Goal: Information Seeking & Learning: Learn about a topic

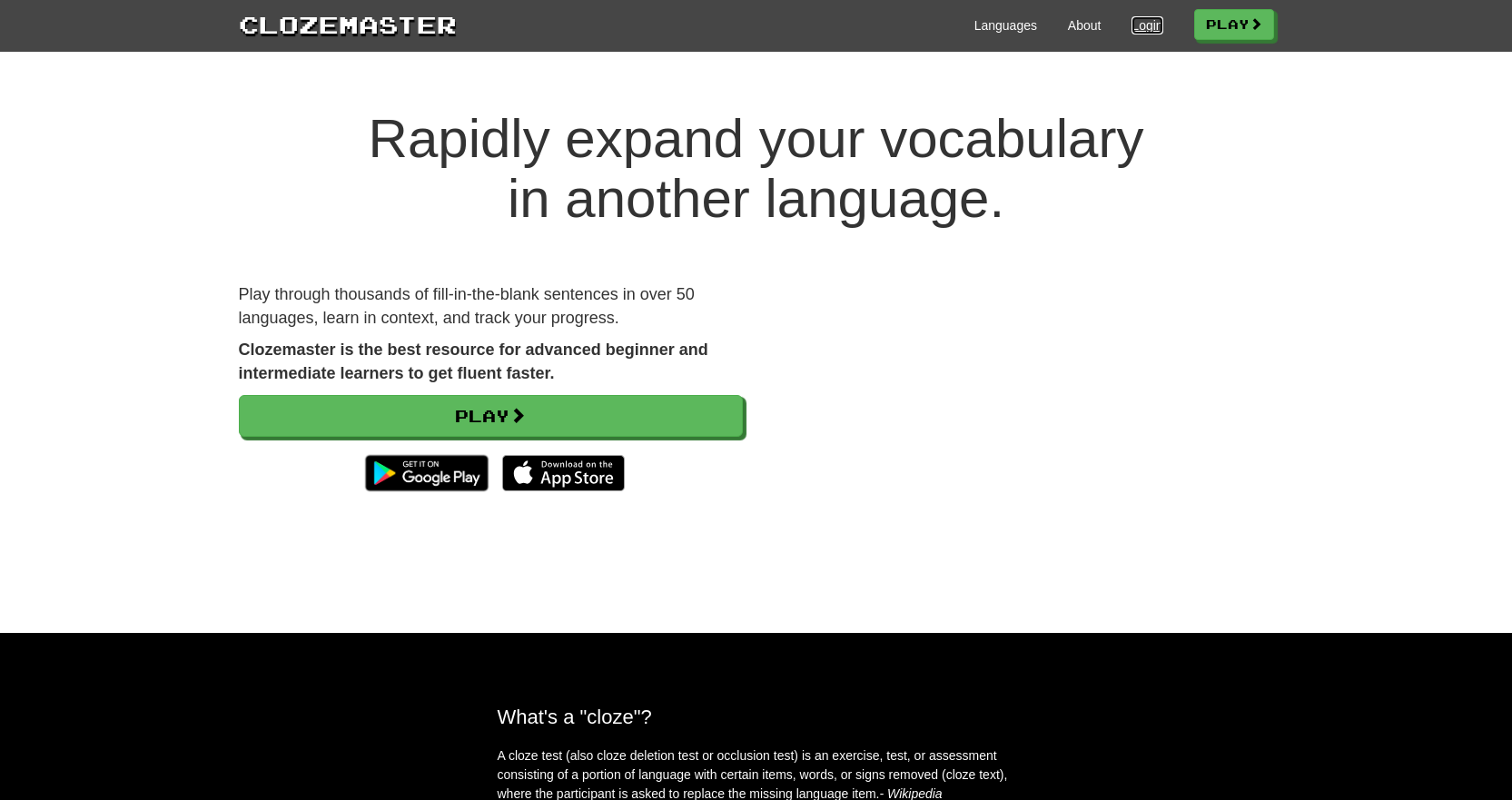
click at [1146, 17] on link "Login" at bounding box center [1146, 26] width 30 height 18
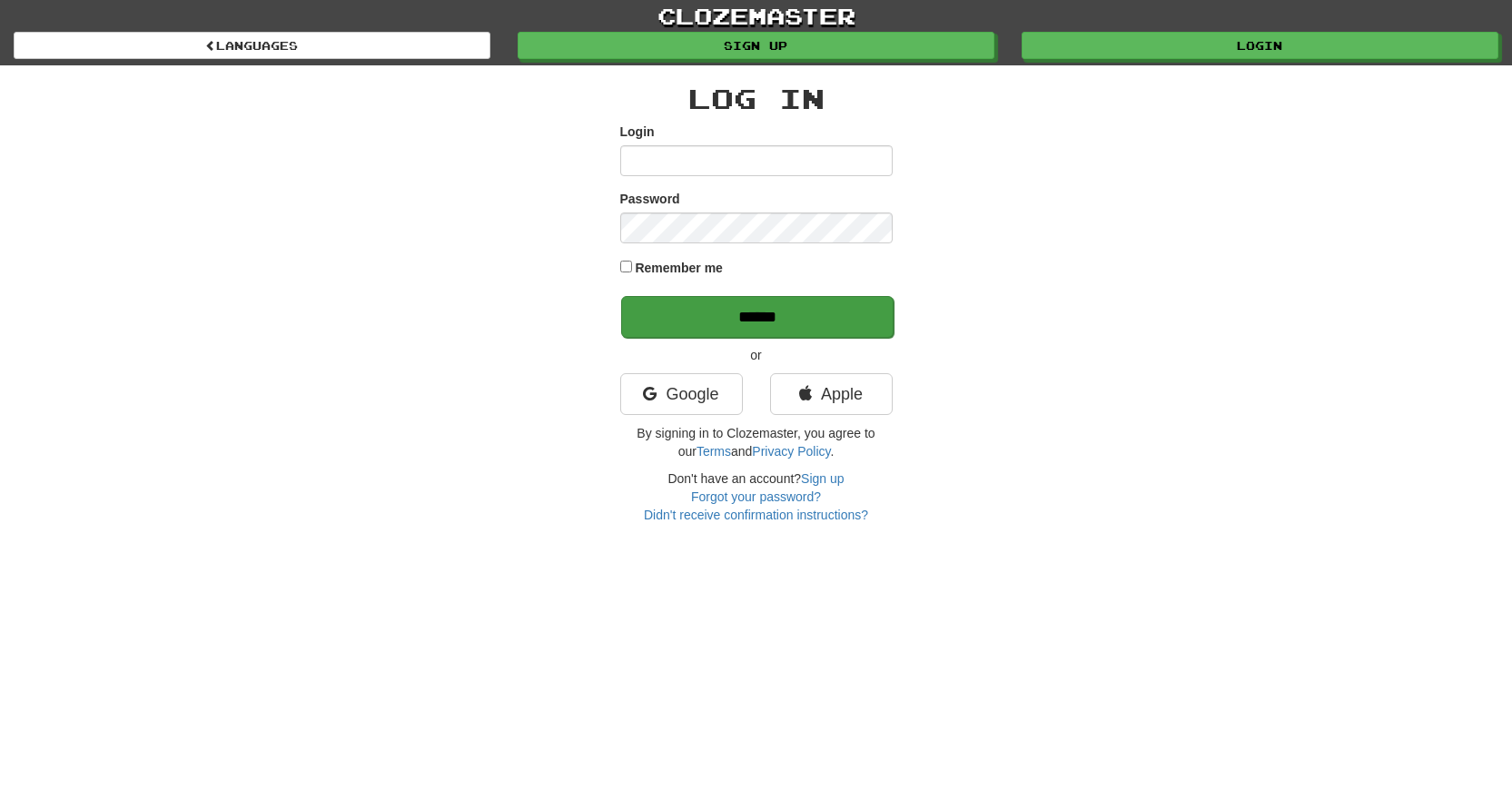
type input "**********"
click at [782, 321] on input "******" at bounding box center [757, 316] width 272 height 41
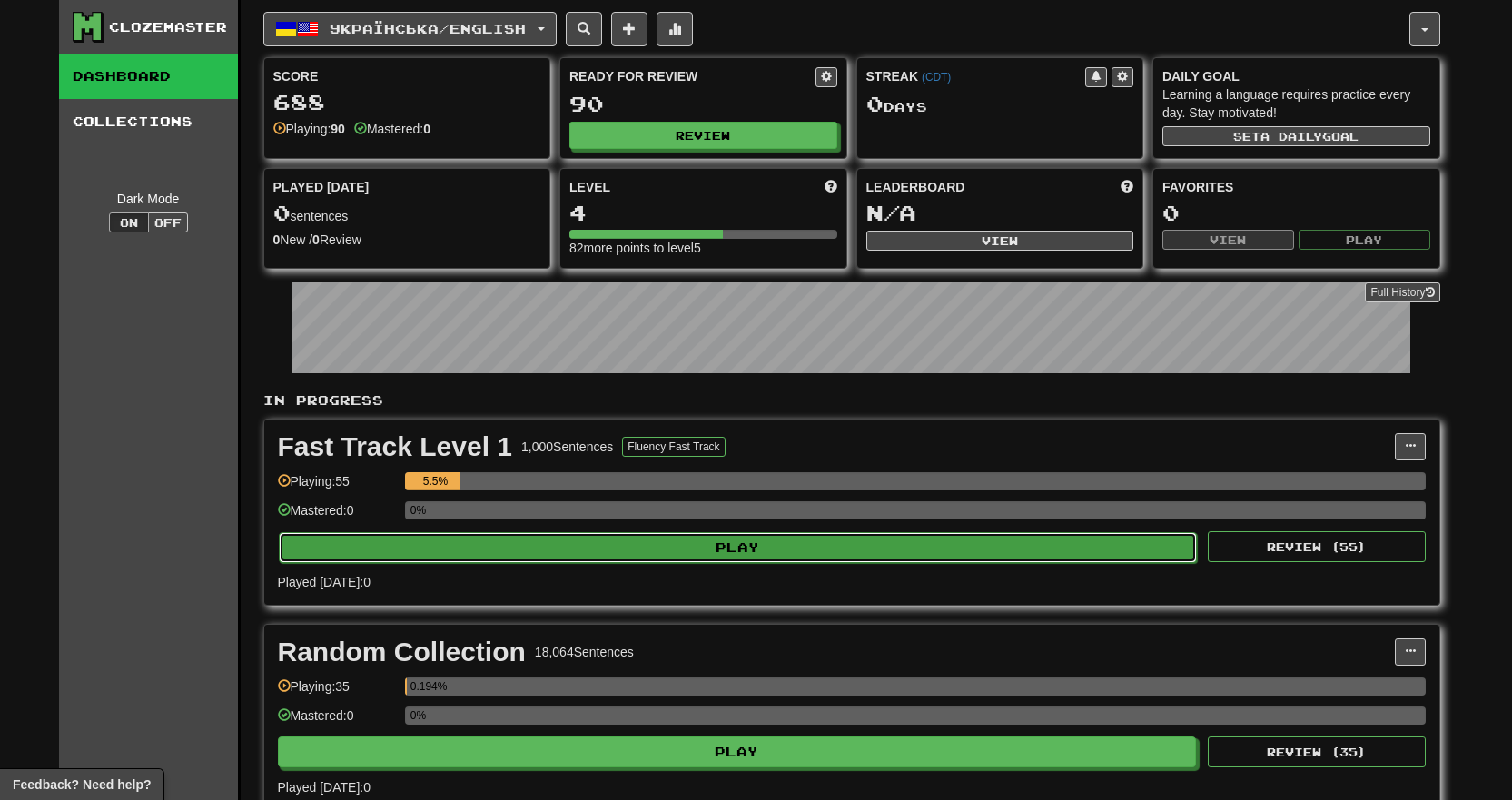
click at [753, 543] on button "Play" at bounding box center [737, 546] width 919 height 30
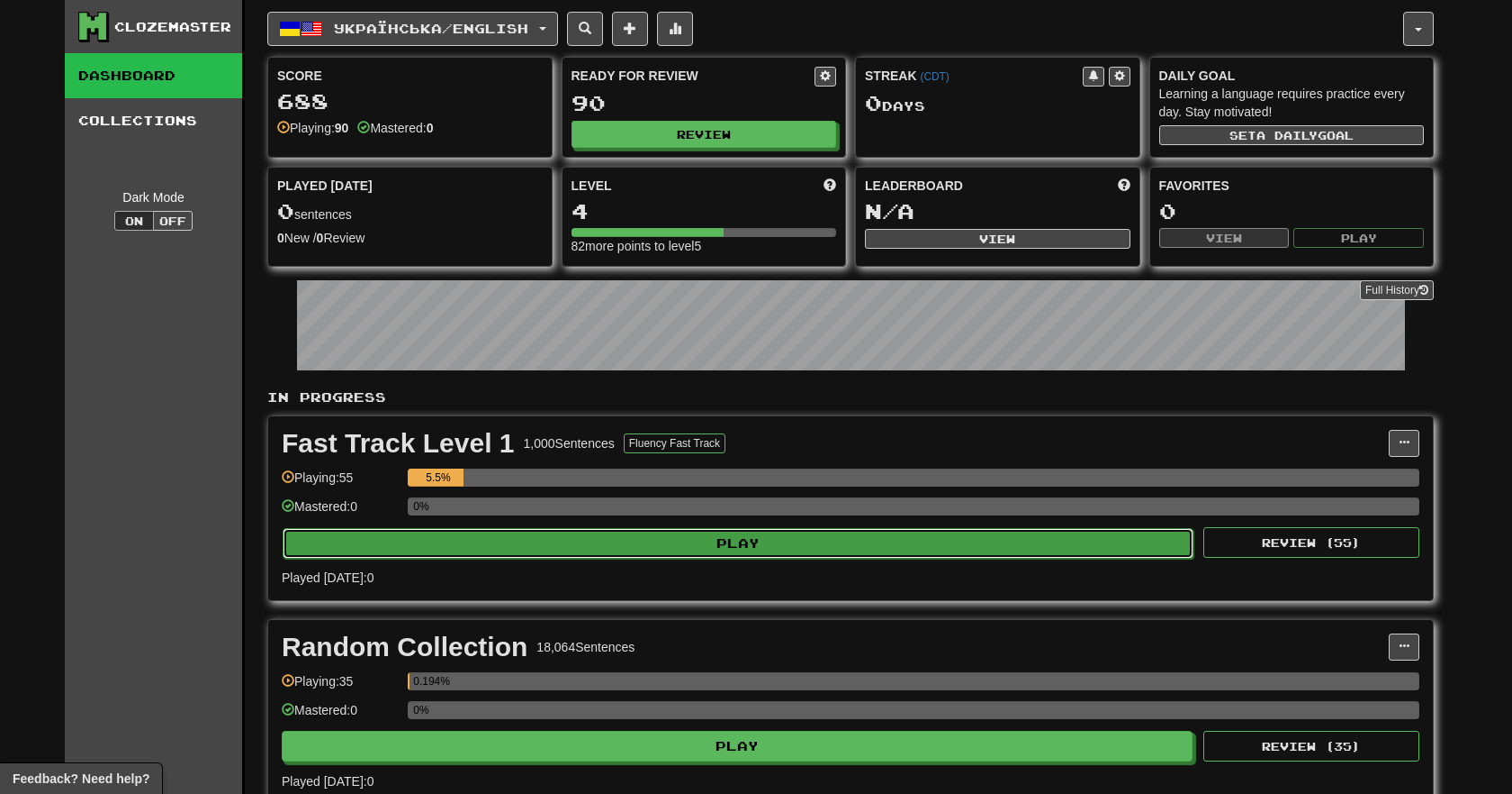
select select "**"
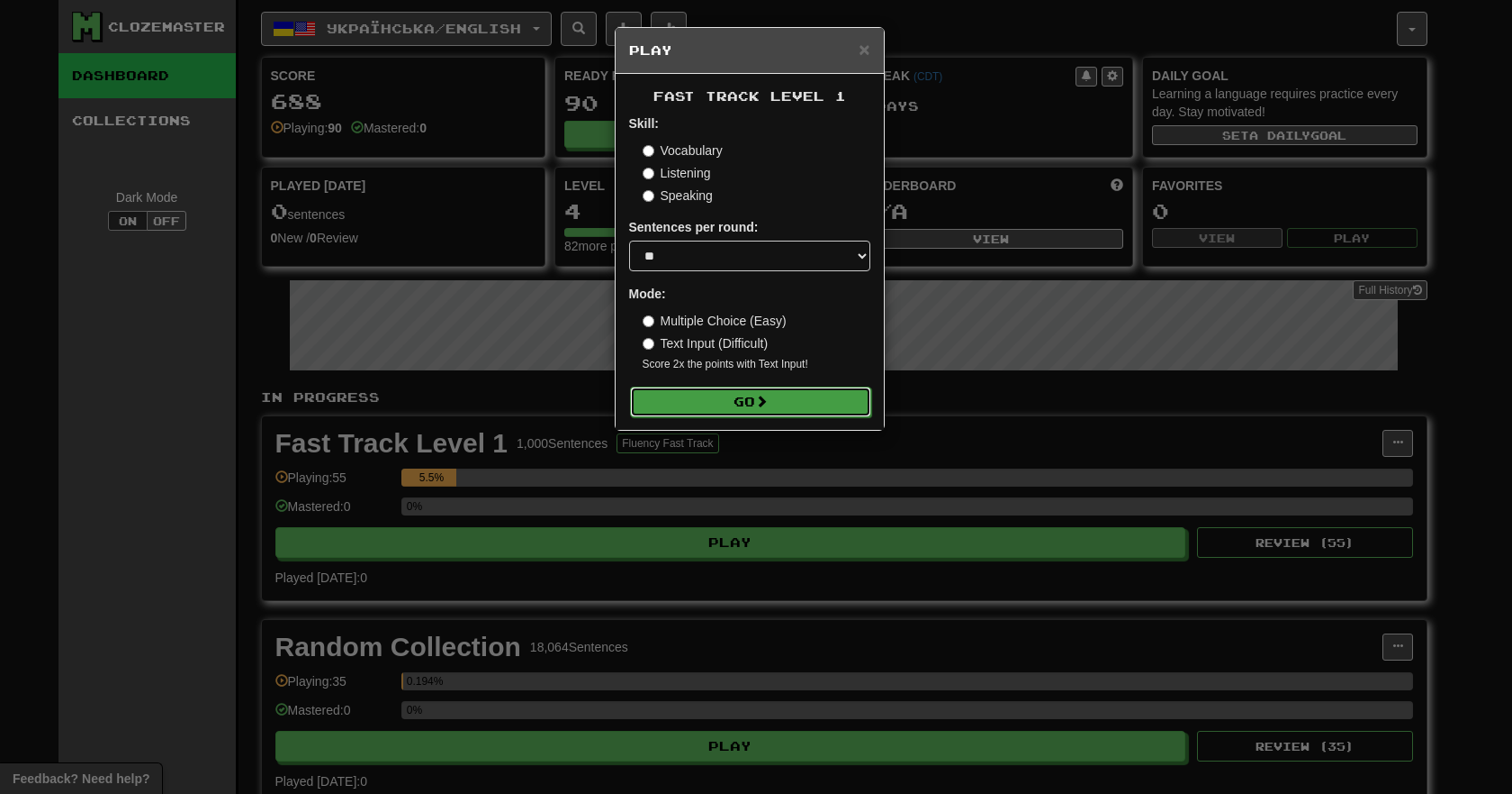
click at [781, 403] on button "Go" at bounding box center [750, 401] width 241 height 30
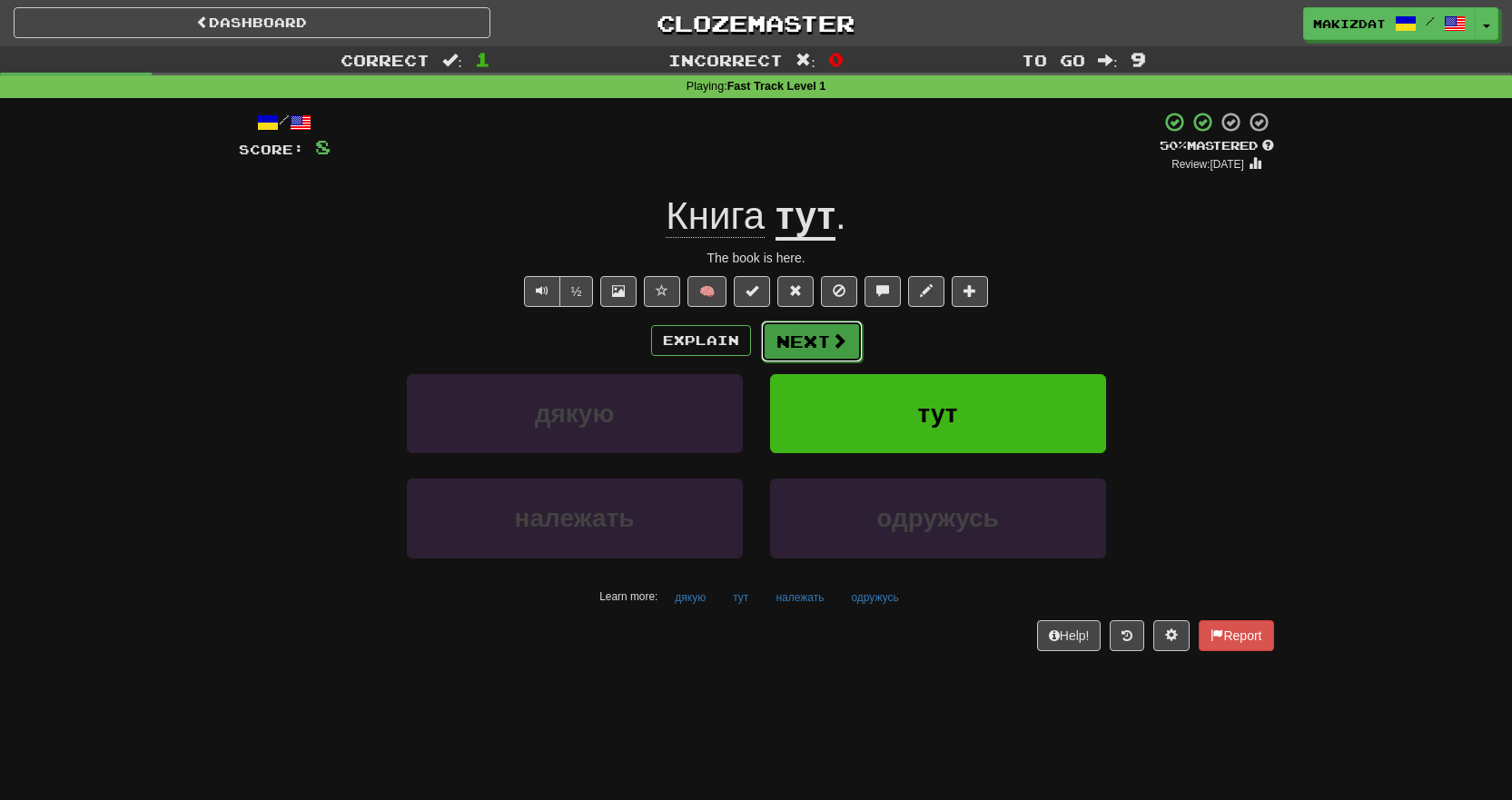
click at [801, 339] on button "Next" at bounding box center [811, 341] width 101 height 41
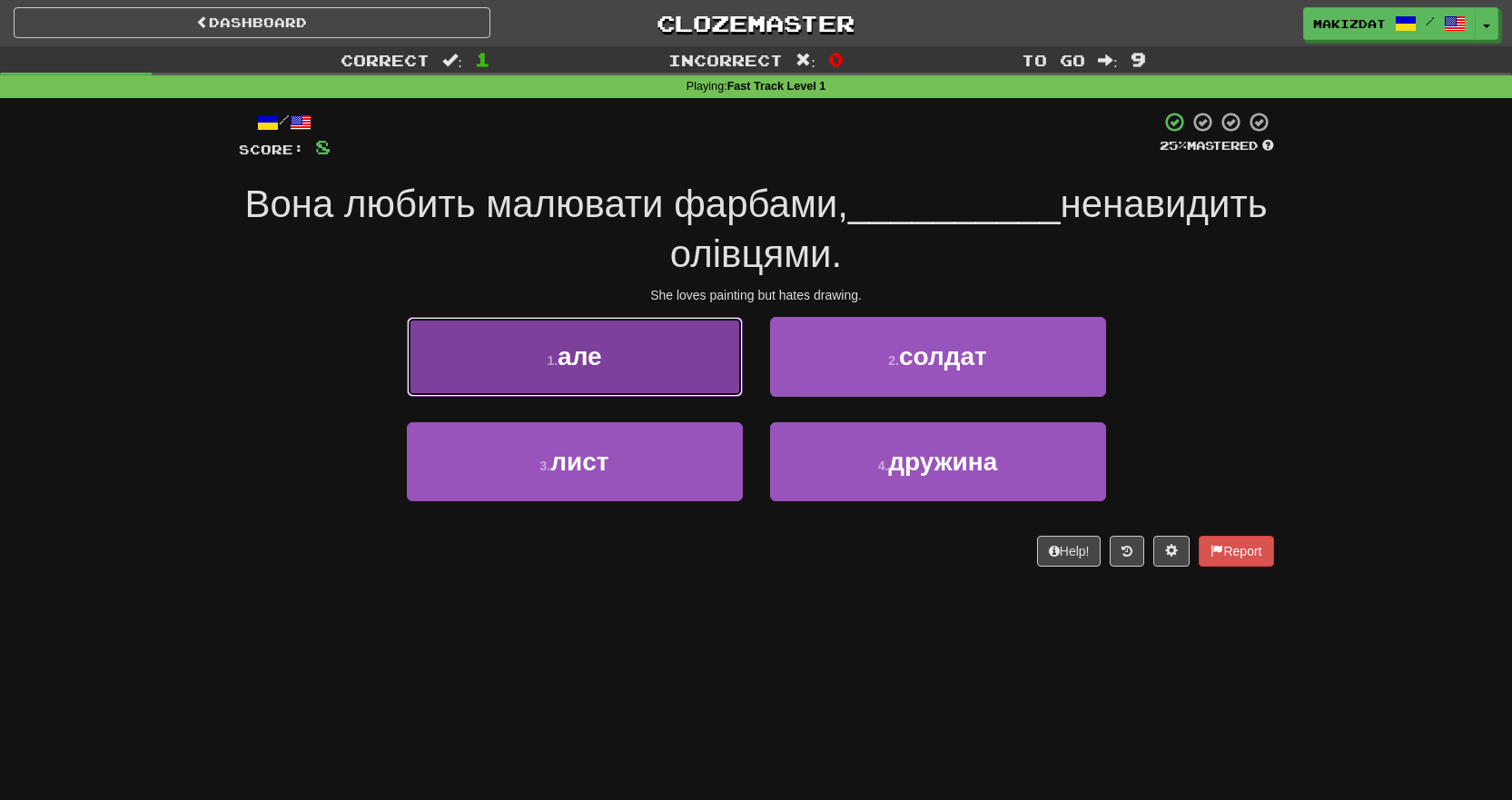
click at [586, 358] on span "але" at bounding box center [579, 356] width 44 height 29
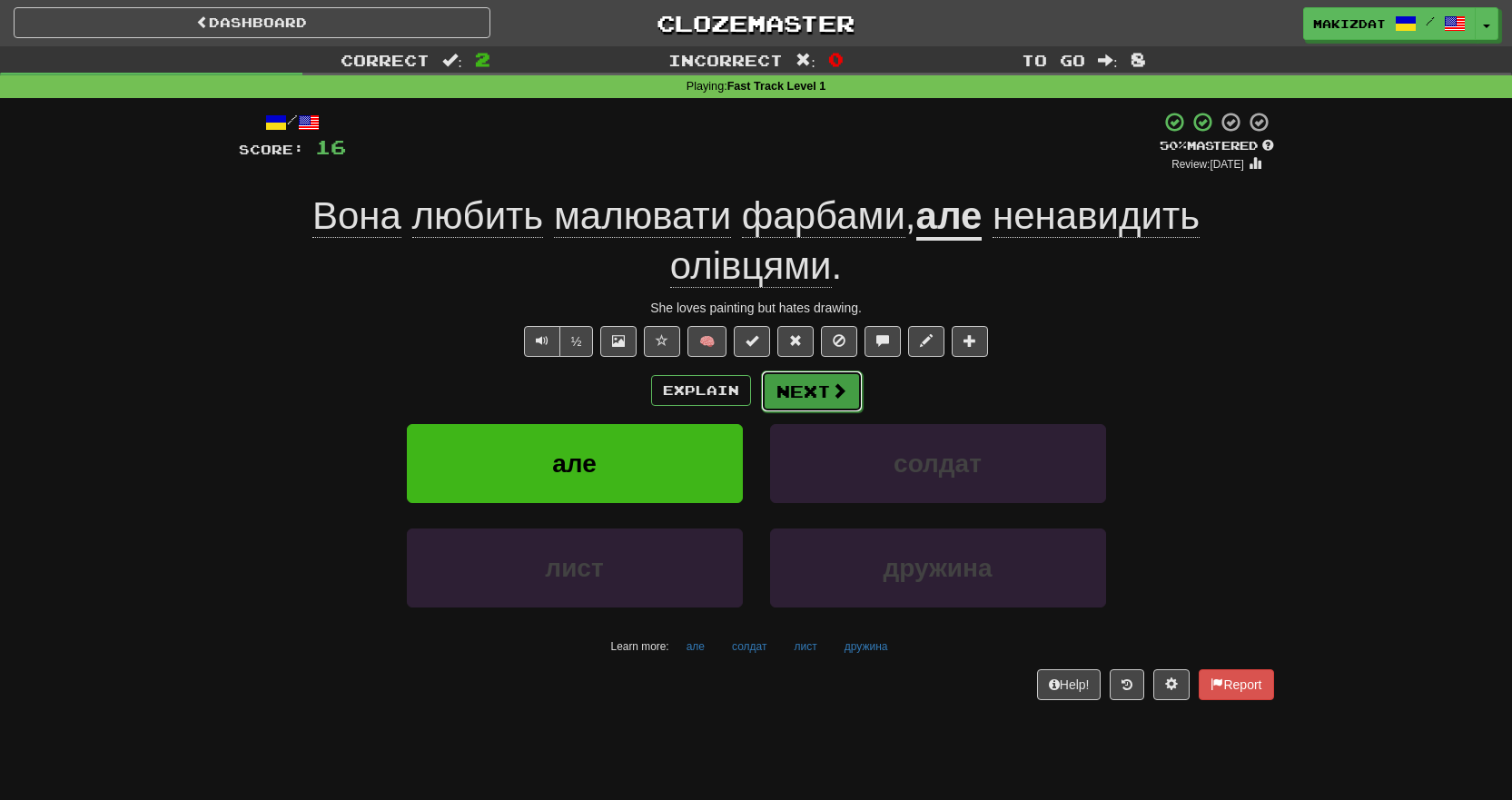
click at [796, 392] on button "Next" at bounding box center [811, 391] width 101 height 41
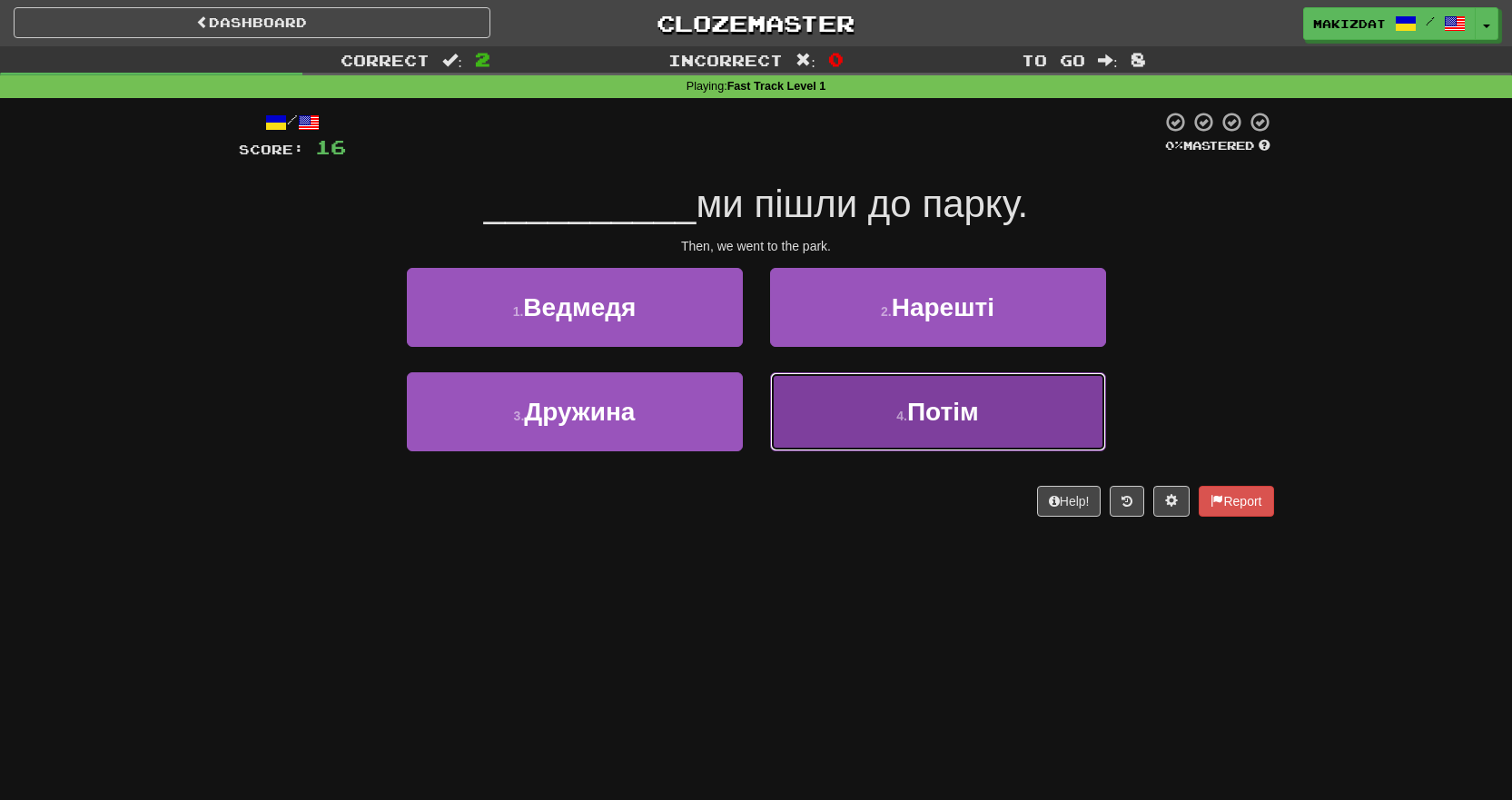
click at [934, 410] on span "Потім" at bounding box center [943, 411] width 72 height 29
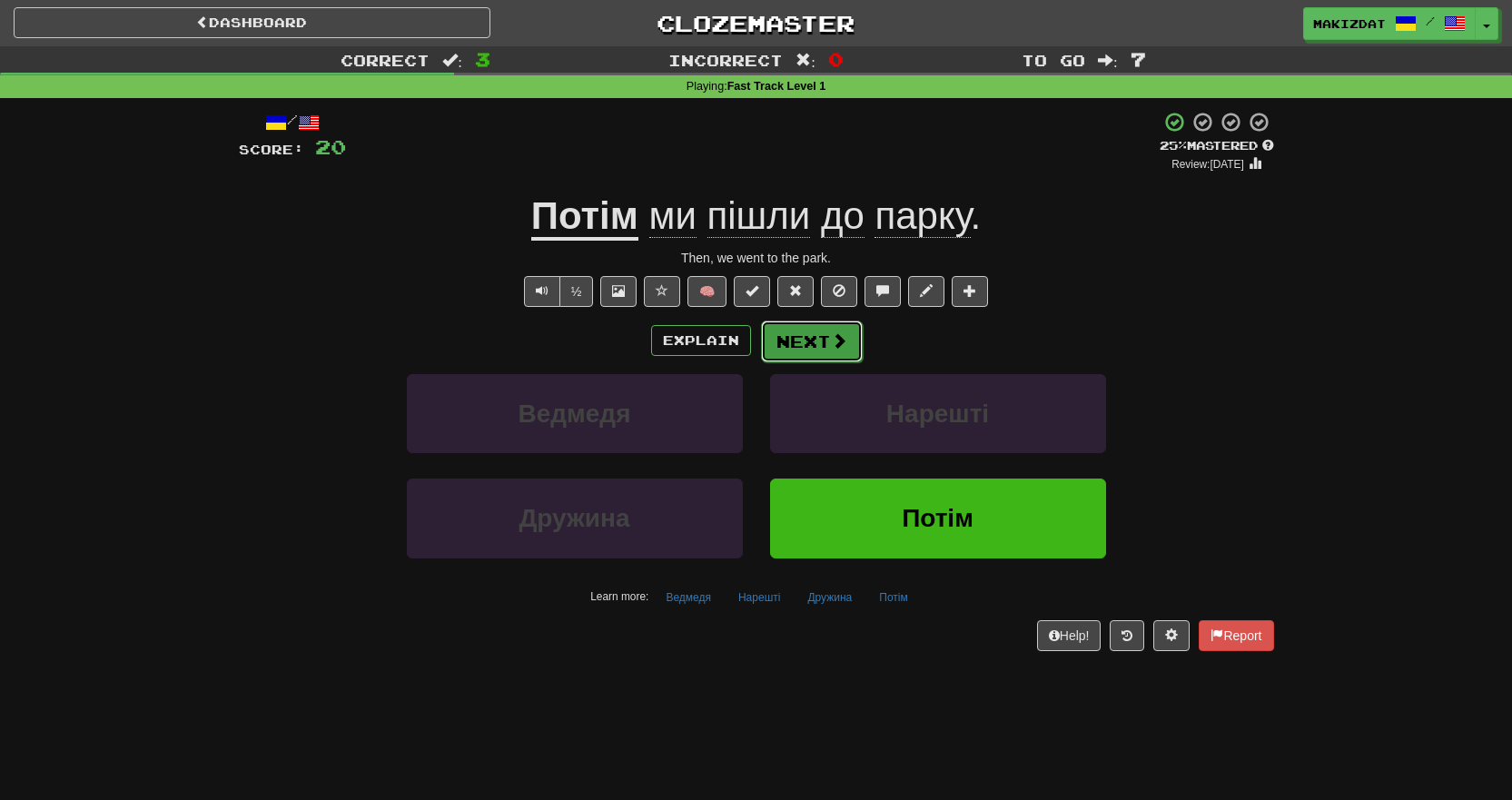
click at [813, 348] on button "Next" at bounding box center [811, 341] width 101 height 41
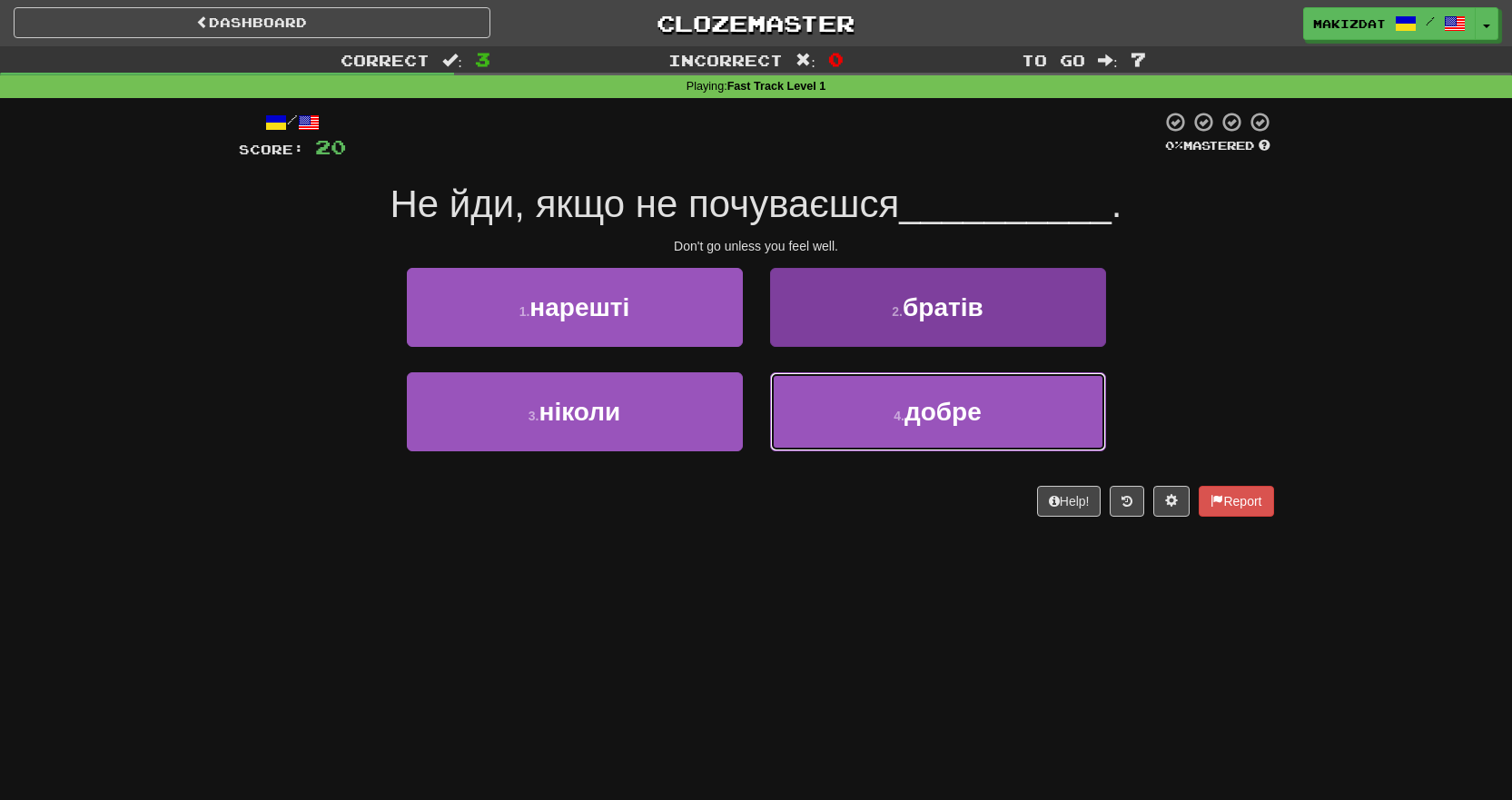
click at [954, 422] on span "добре" at bounding box center [943, 411] width 77 height 29
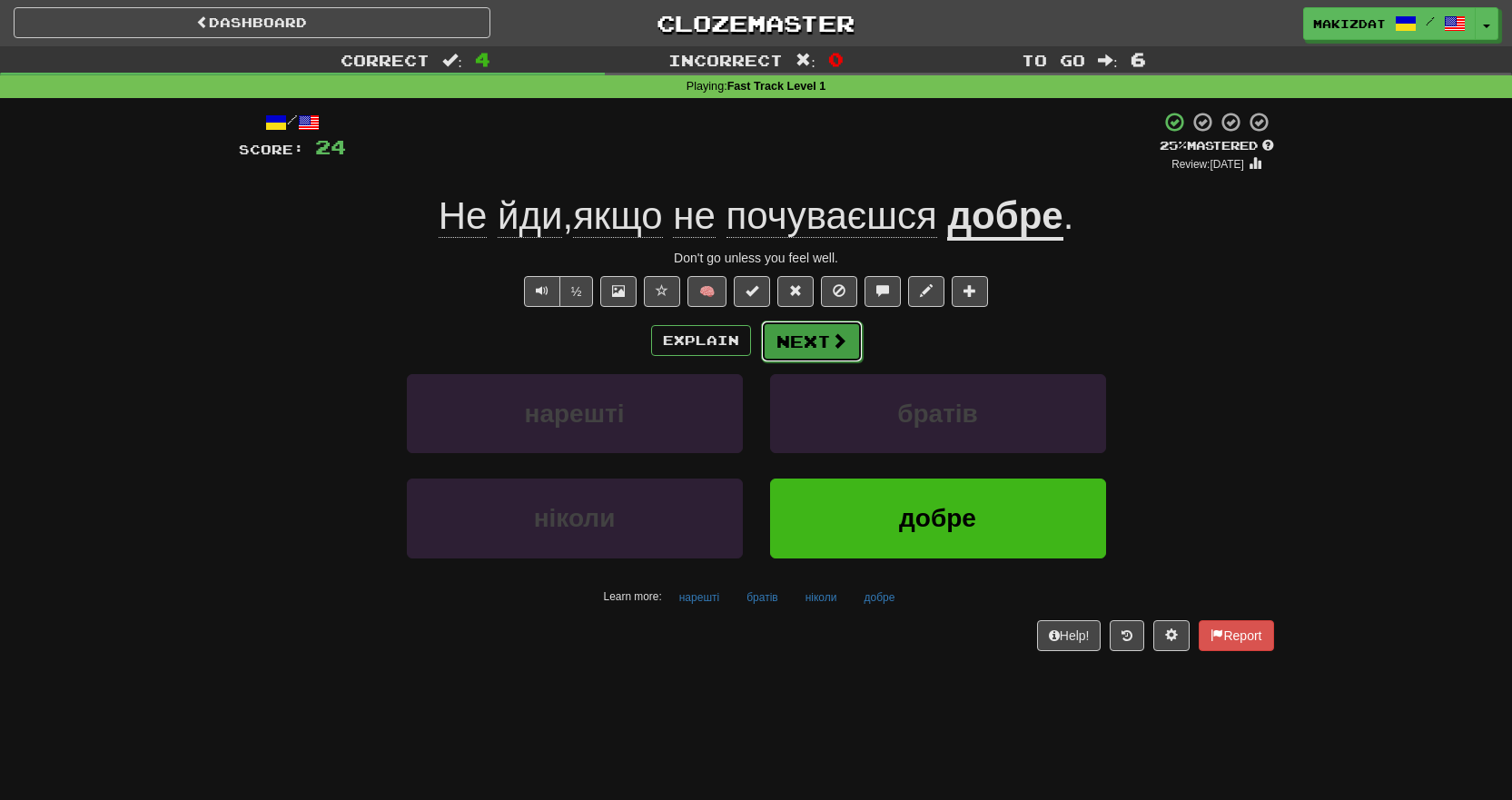
click at [798, 339] on button "Next" at bounding box center [811, 341] width 101 height 41
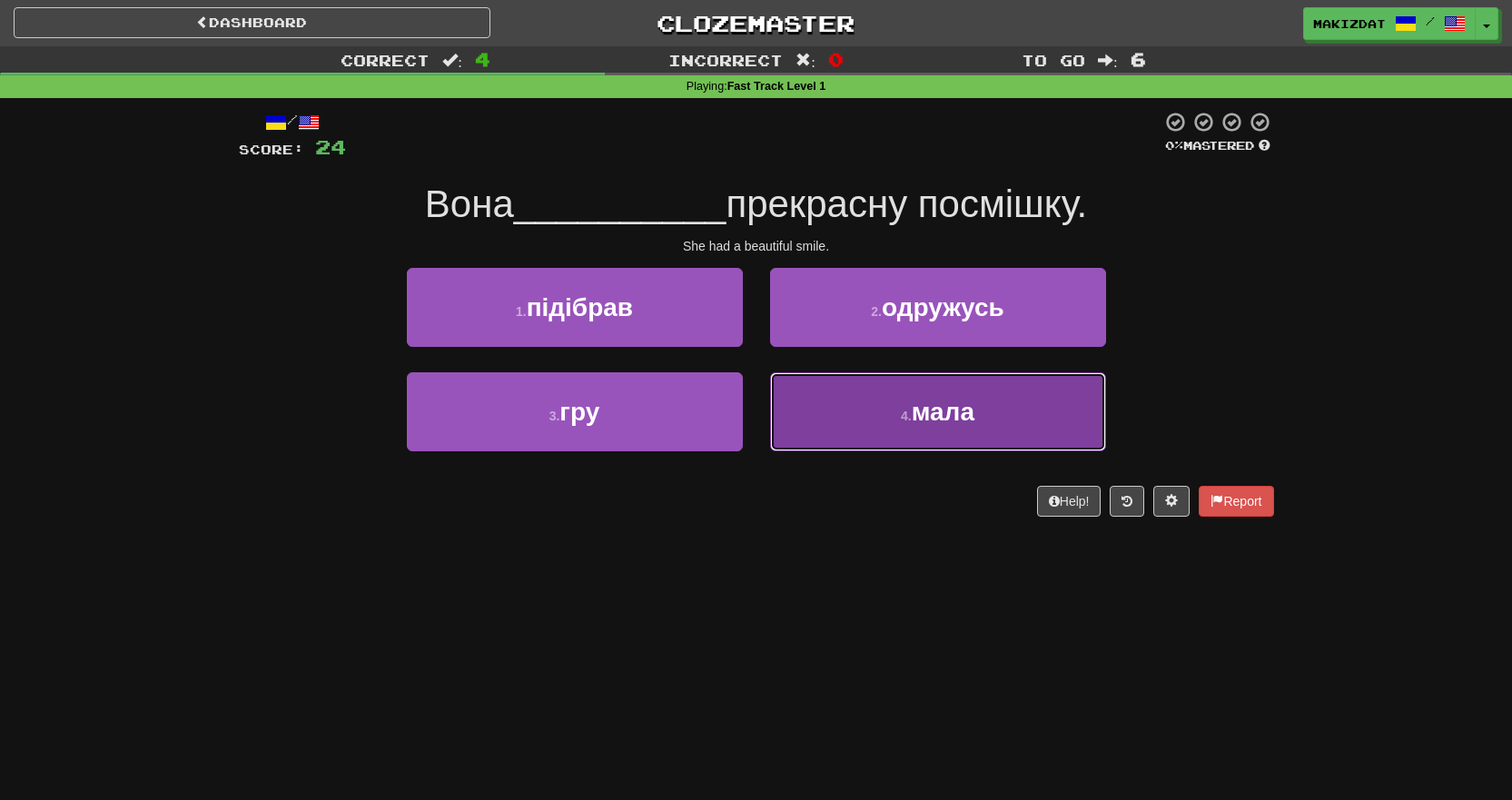
click at [935, 412] on span "мала" at bounding box center [943, 411] width 63 height 29
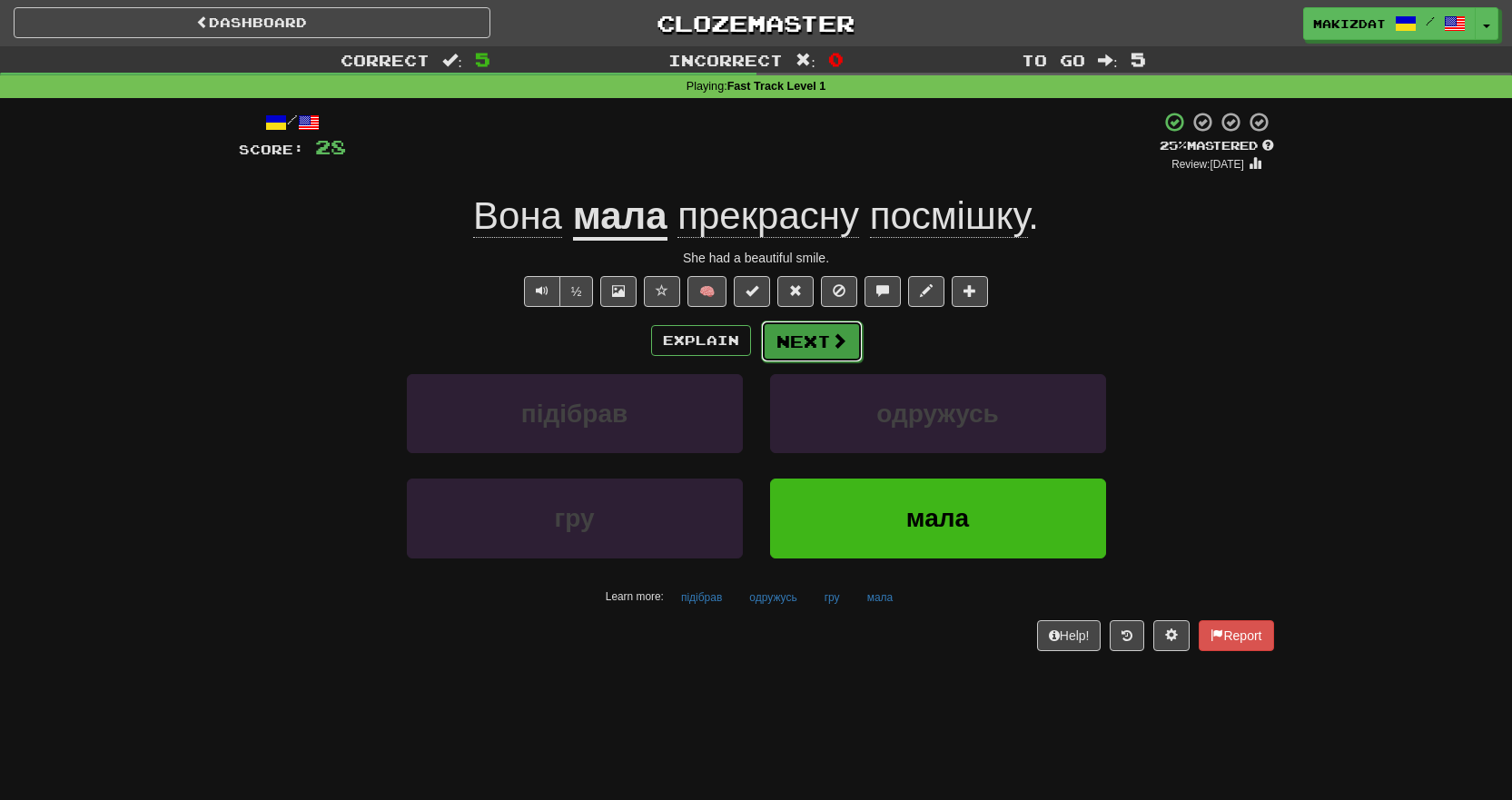
click at [802, 329] on button "Next" at bounding box center [811, 341] width 101 height 41
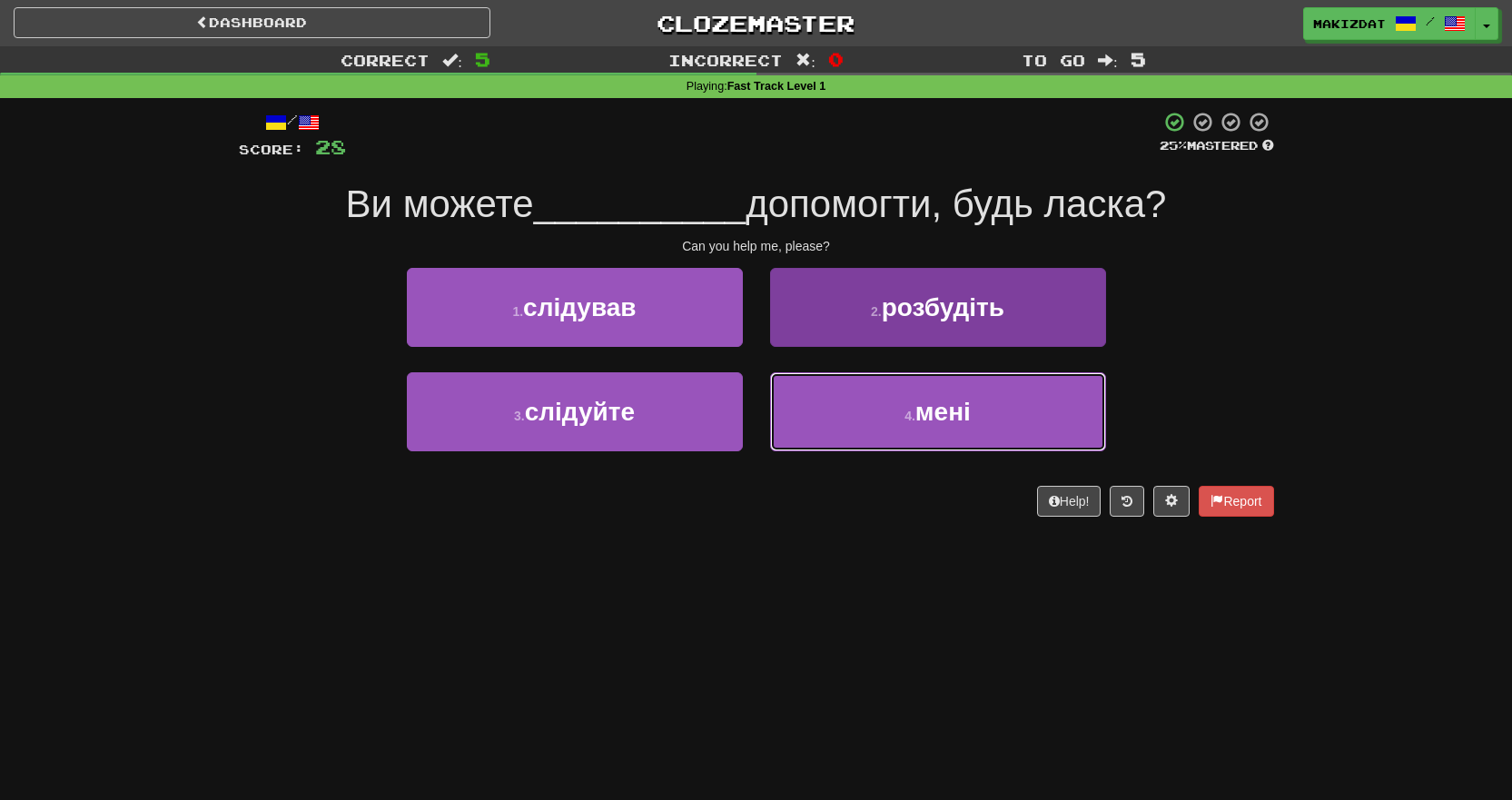
click at [912, 419] on small "4 ." at bounding box center [909, 416] width 11 height 15
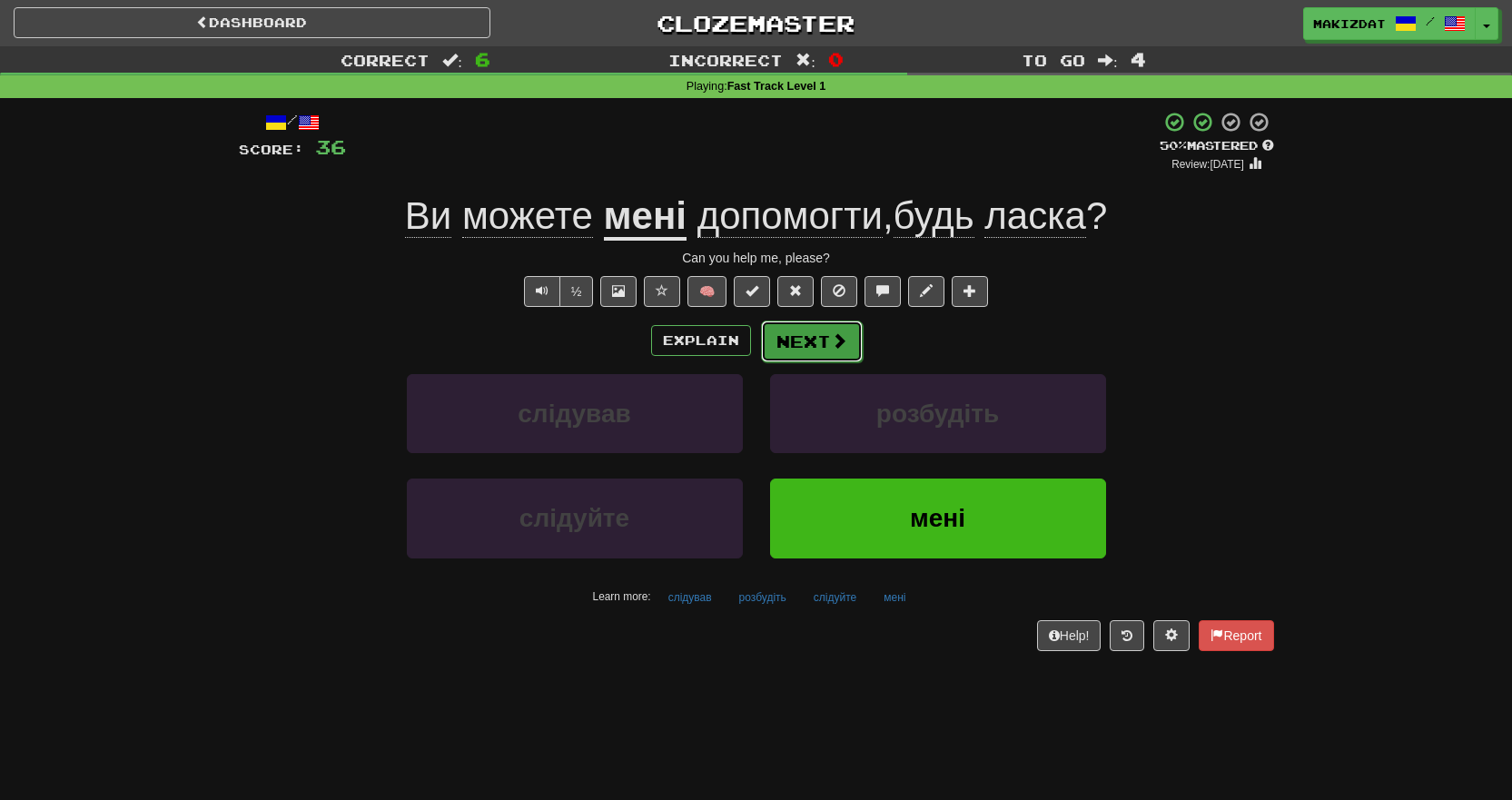
click at [789, 338] on button "Next" at bounding box center [811, 341] width 101 height 41
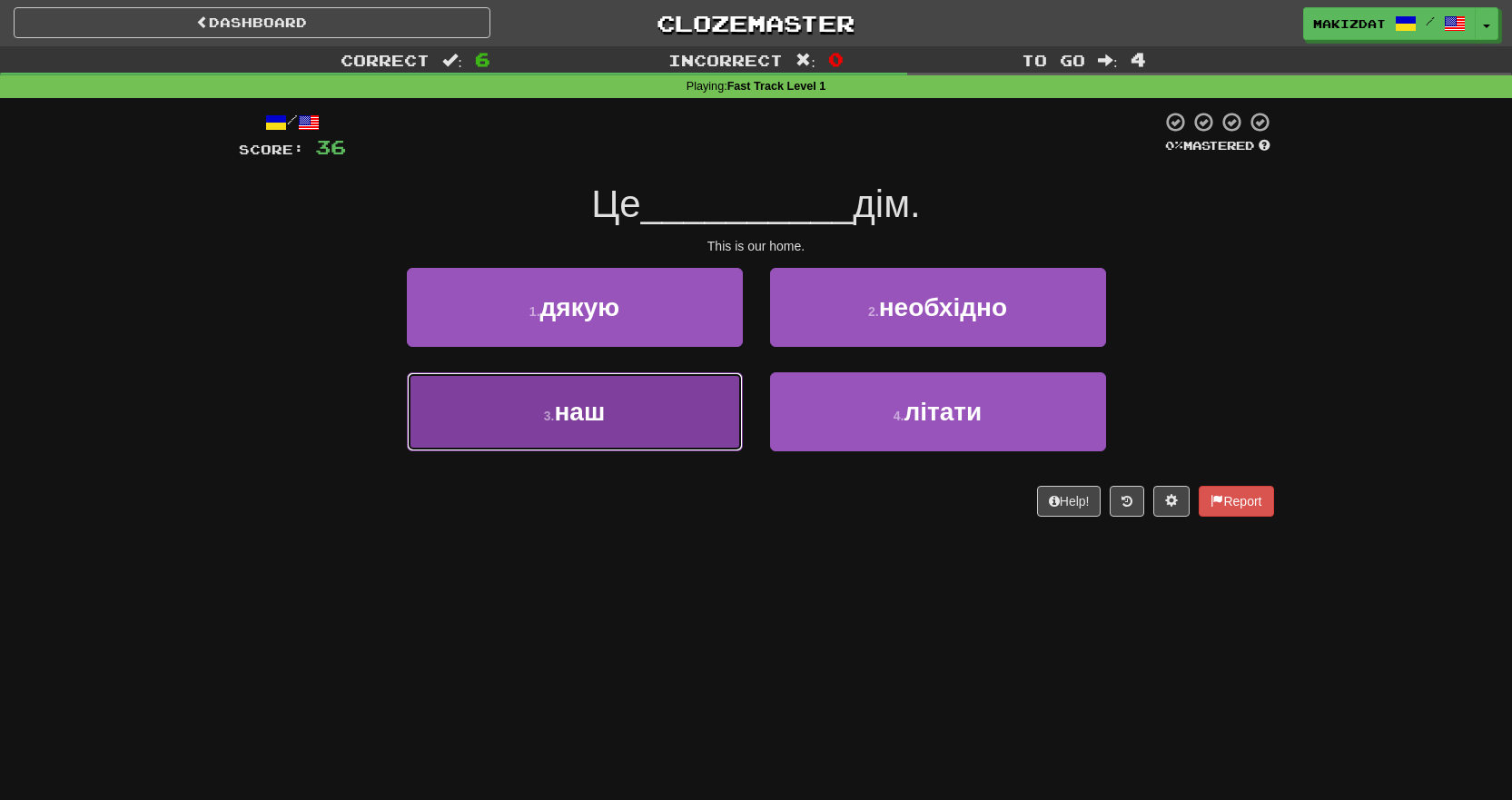
click at [635, 399] on button "3 . наш" at bounding box center [575, 412] width 336 height 79
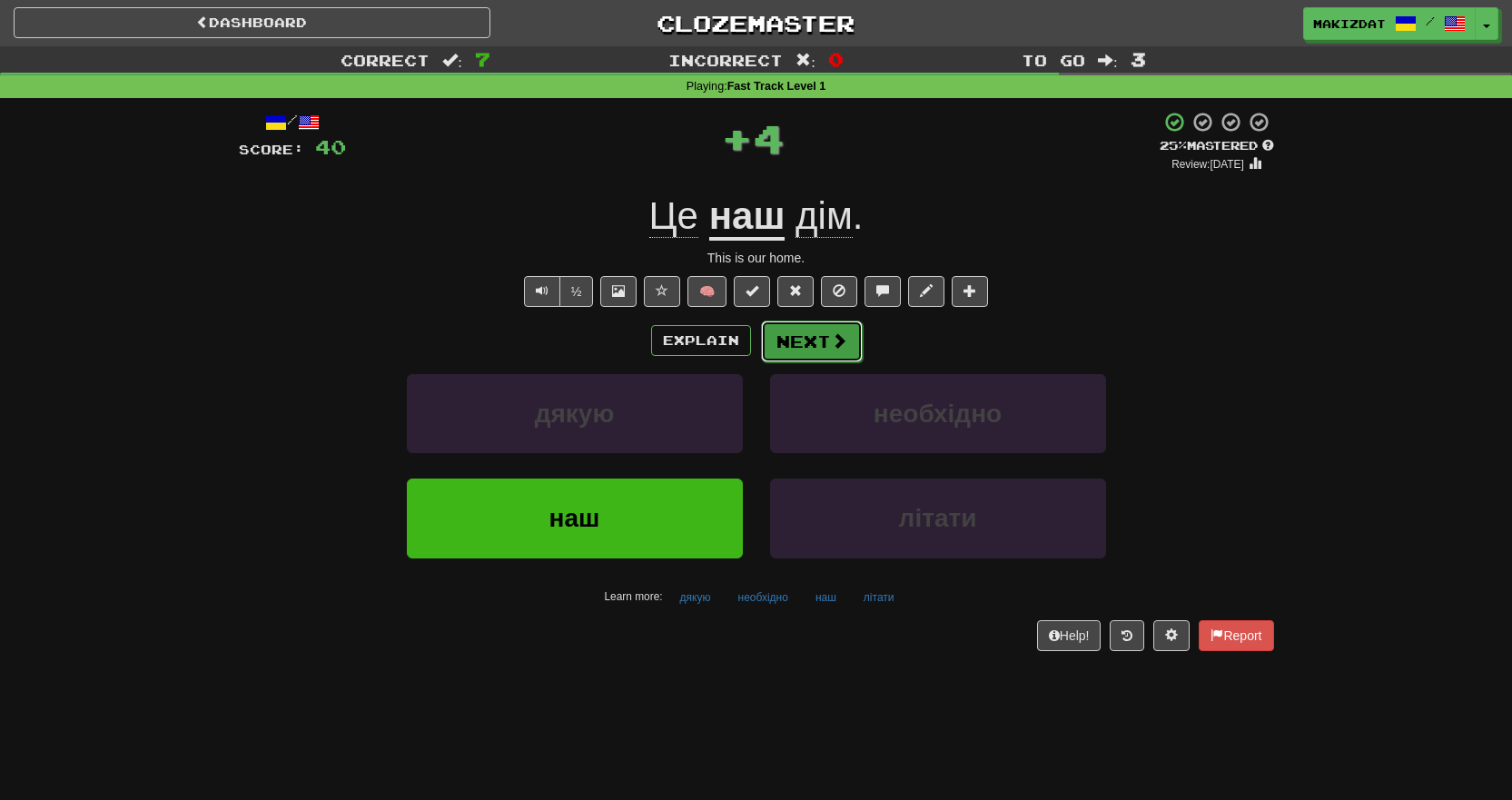
click at [831, 346] on span at bounding box center [839, 340] width 17 height 17
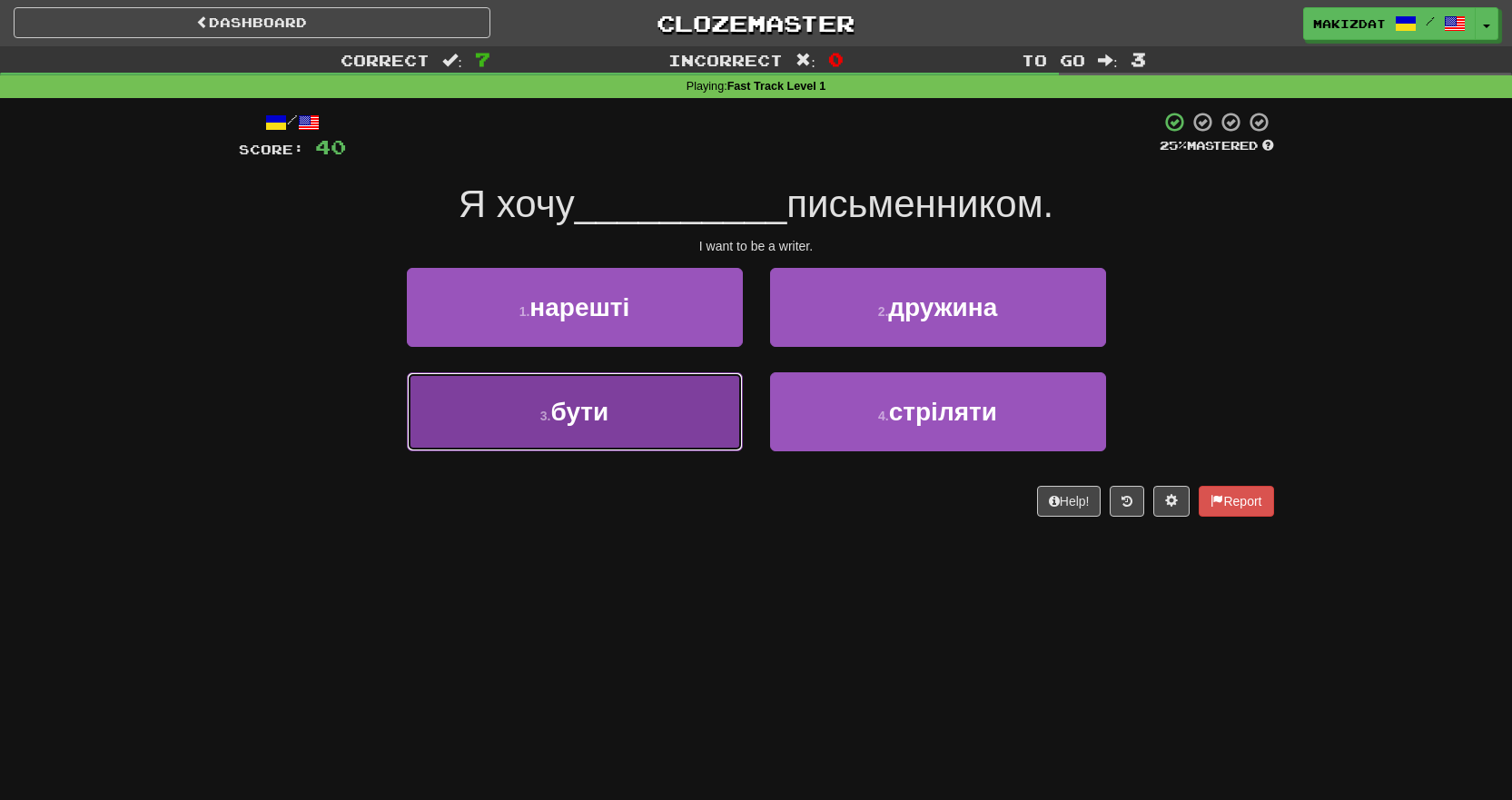
click at [636, 419] on button "3 . бути" at bounding box center [575, 412] width 336 height 79
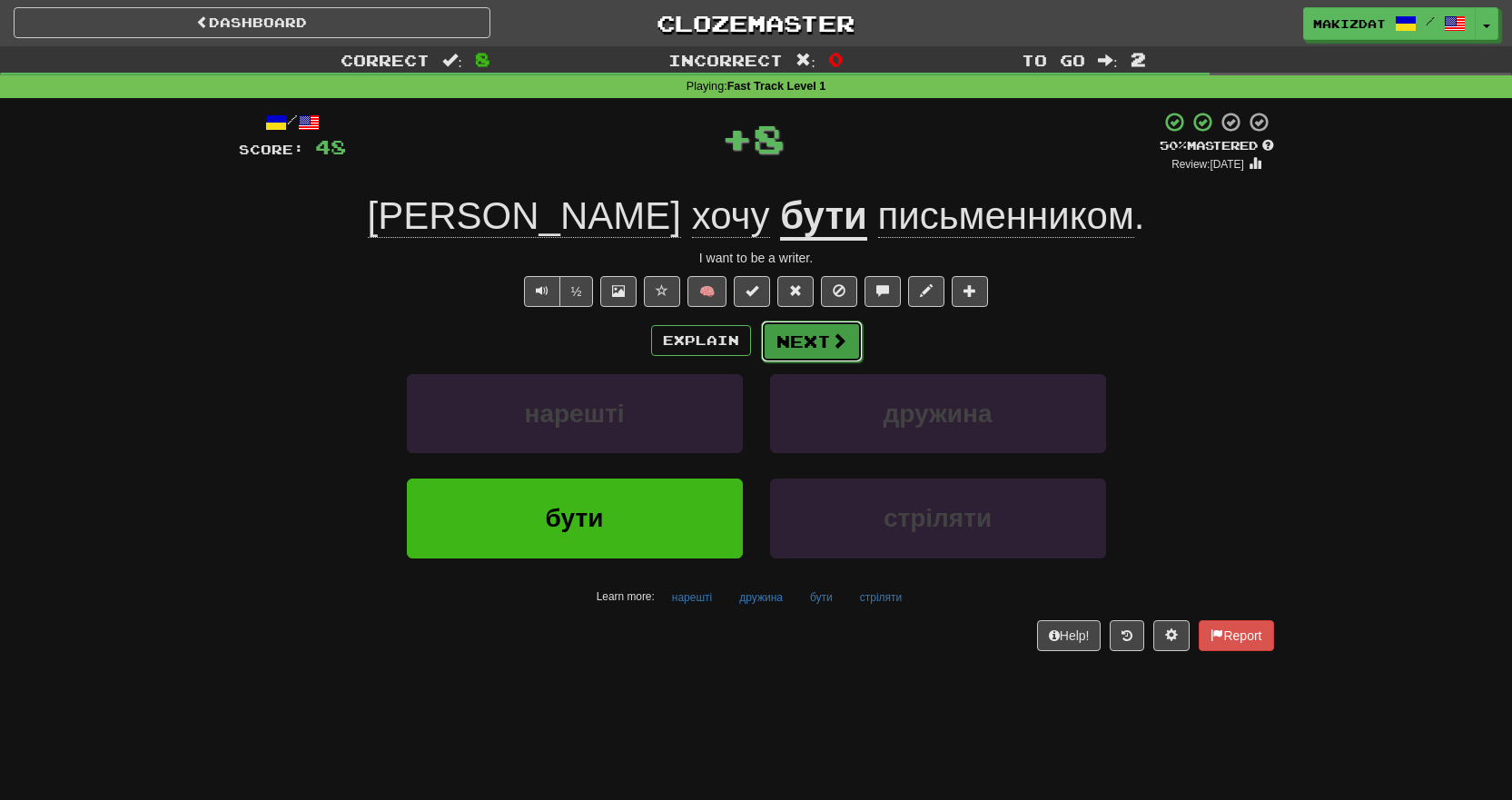
click at [824, 333] on button "Next" at bounding box center [811, 341] width 101 height 41
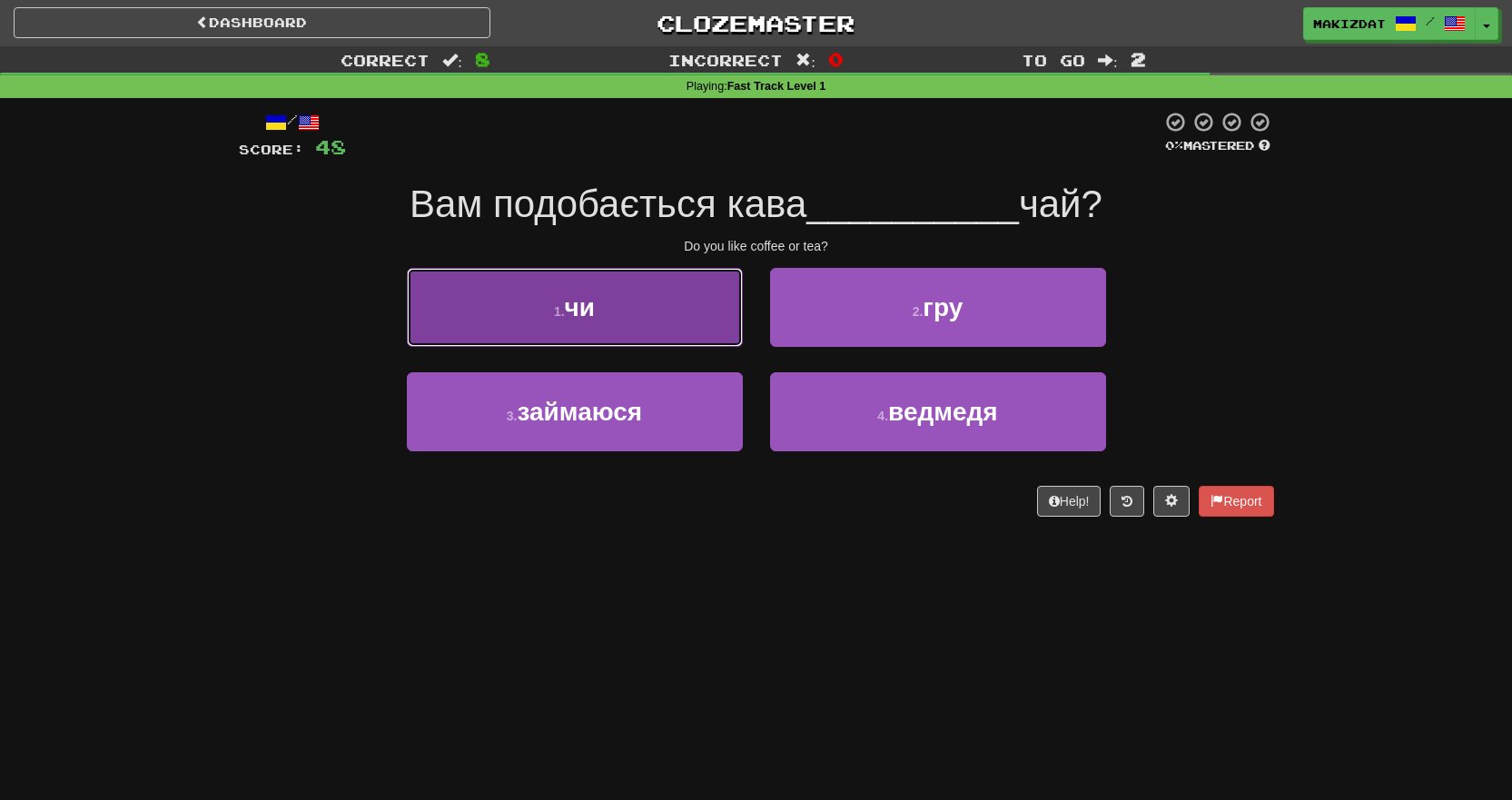
click at [569, 314] on span "чи" at bounding box center [579, 307] width 29 height 29
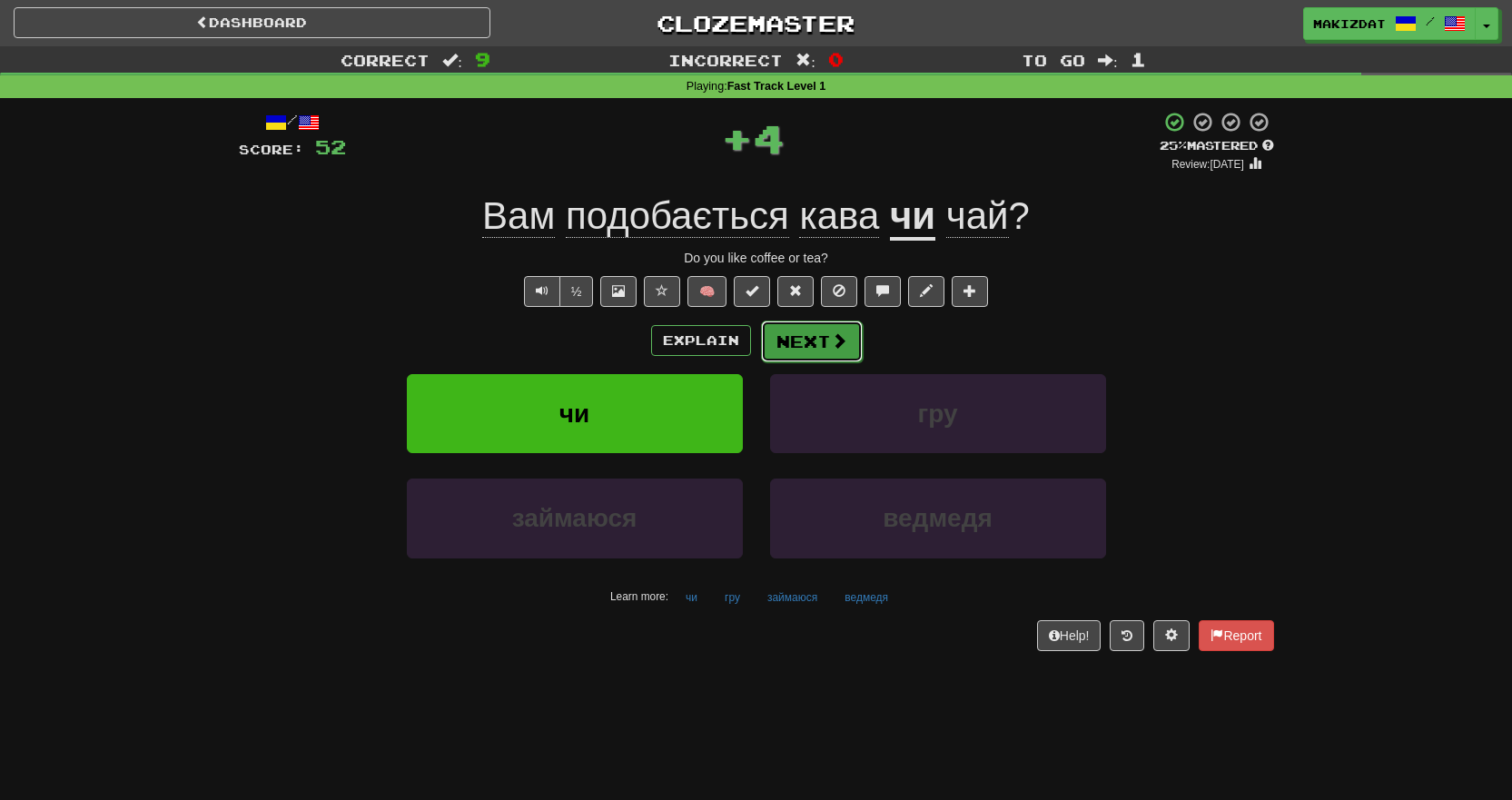
click at [818, 348] on button "Next" at bounding box center [811, 341] width 101 height 41
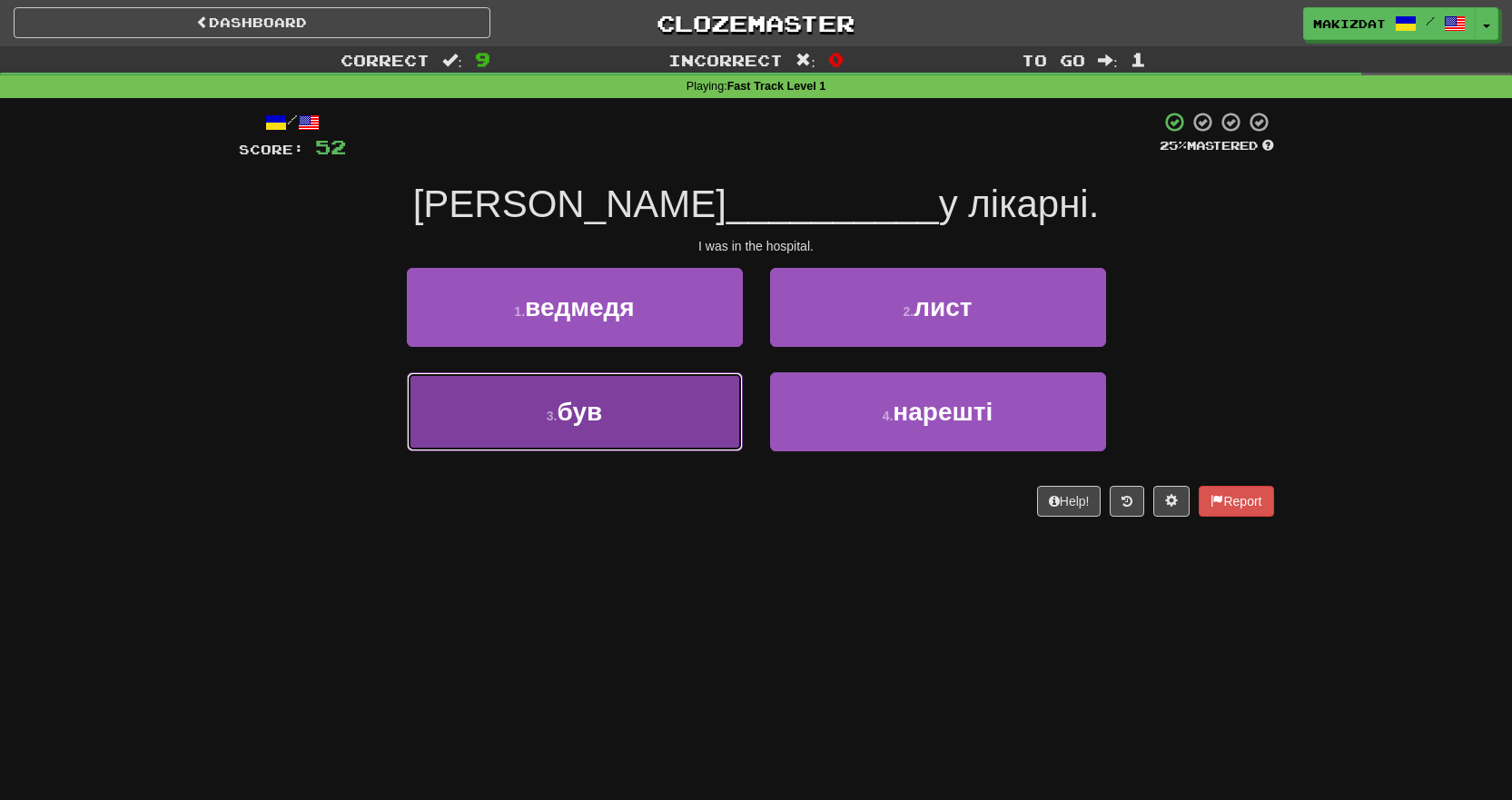
click at [598, 420] on span "був" at bounding box center [579, 411] width 45 height 29
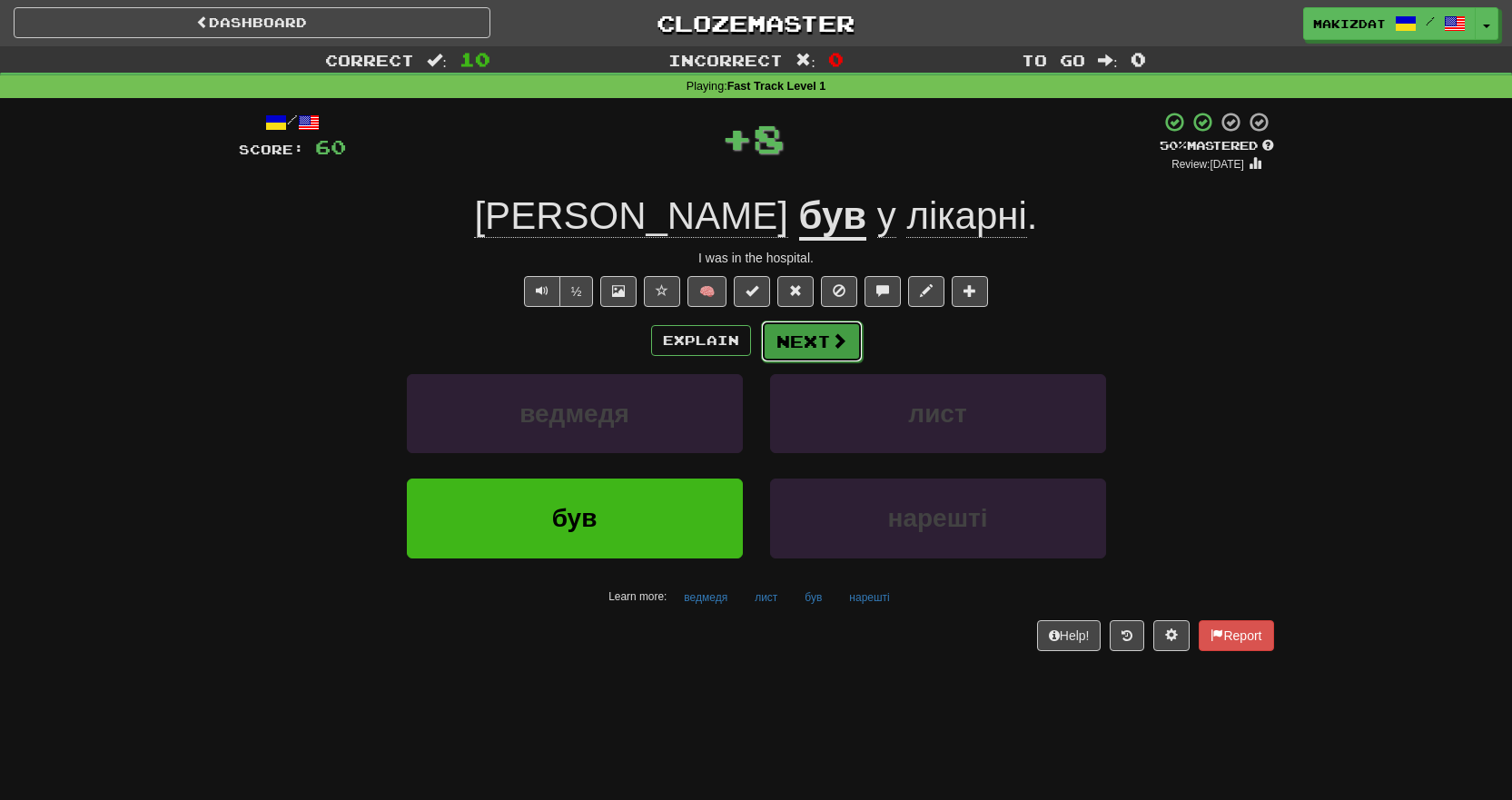
click at [813, 338] on button "Next" at bounding box center [811, 341] width 101 height 41
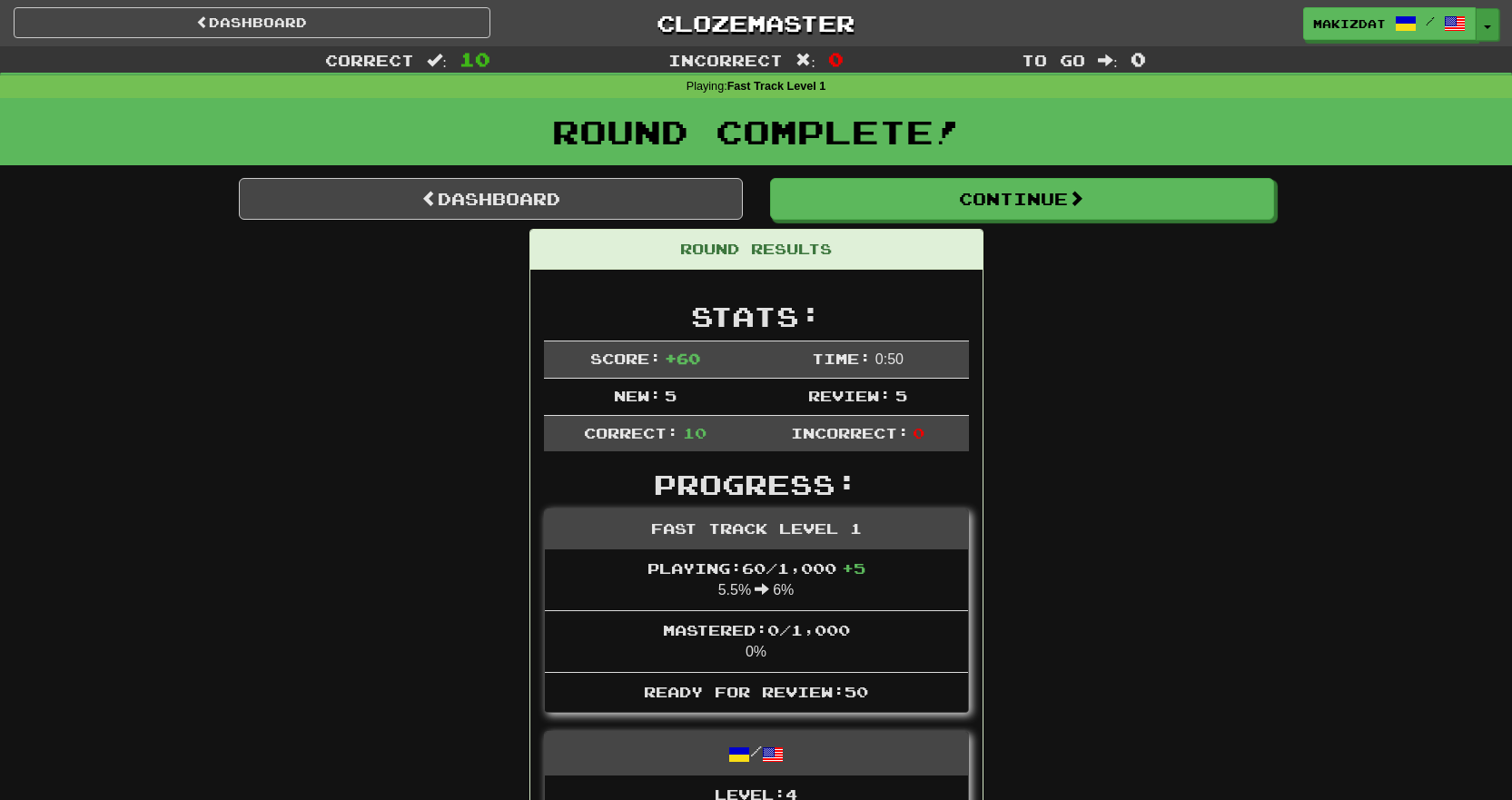
click at [1490, 29] on button "Toggle Dropdown" at bounding box center [1487, 24] width 24 height 32
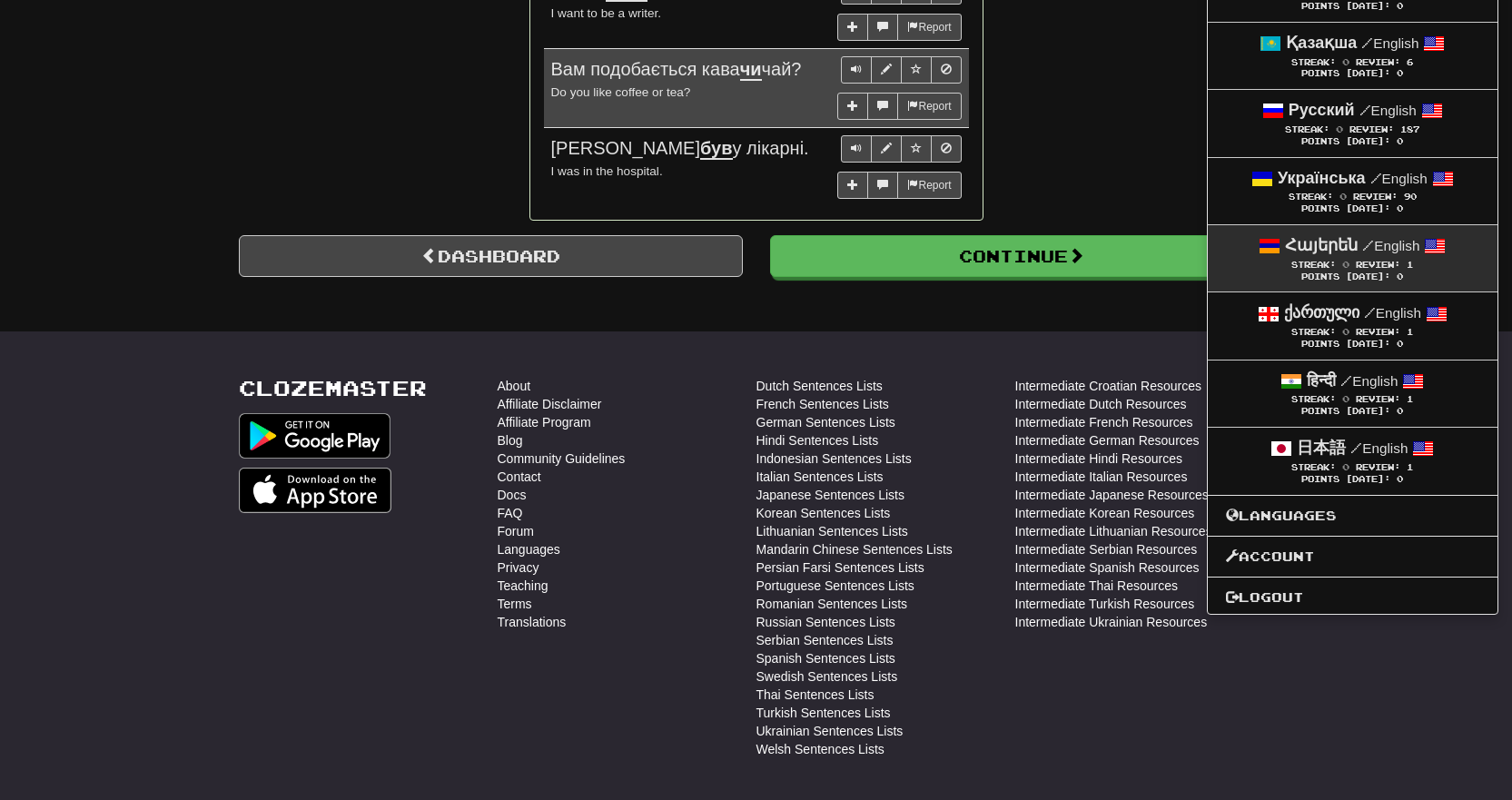
scroll to position [1633, 0]
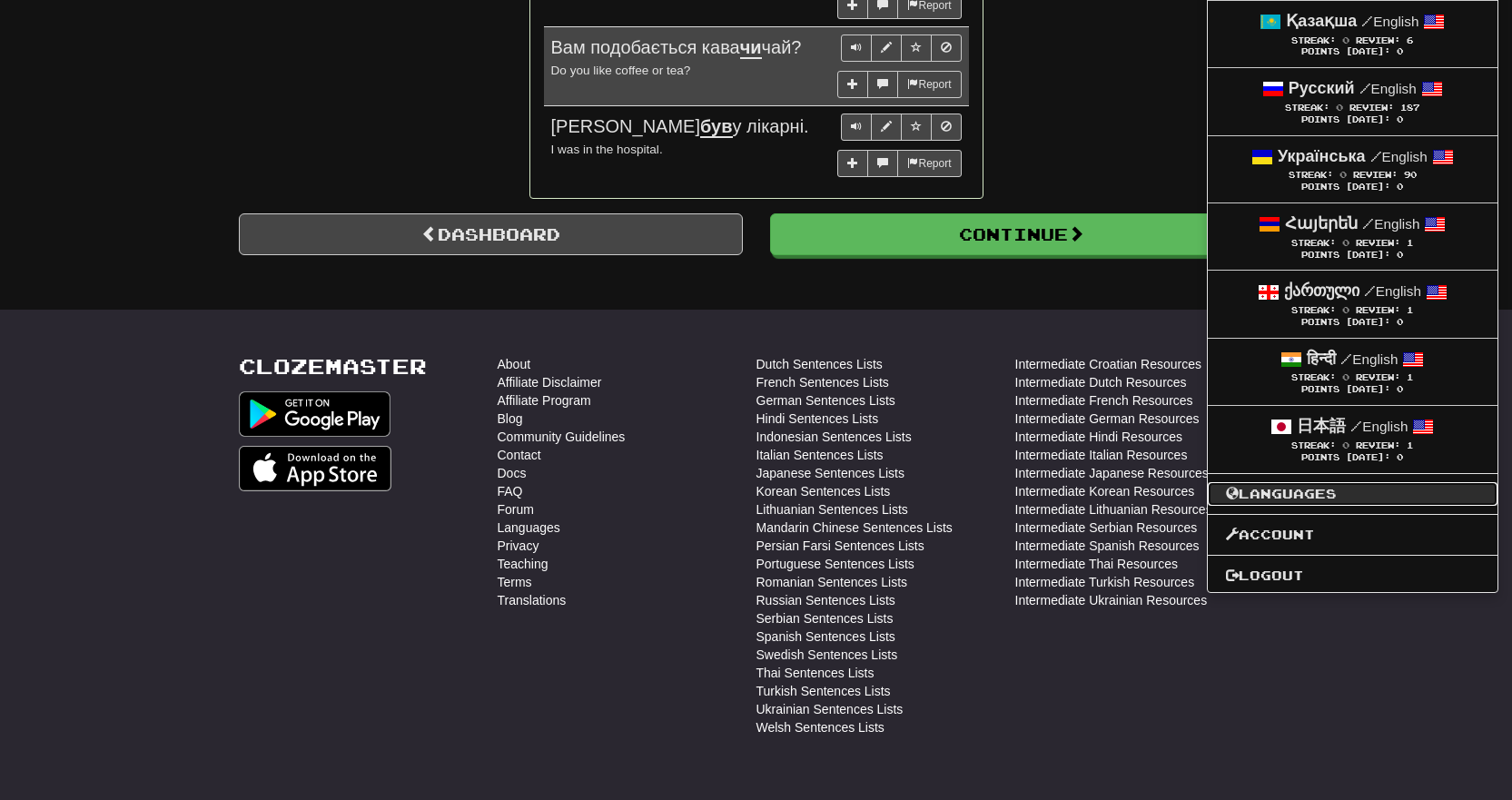
click at [1270, 492] on link "Languages" at bounding box center [1352, 493] width 290 height 24
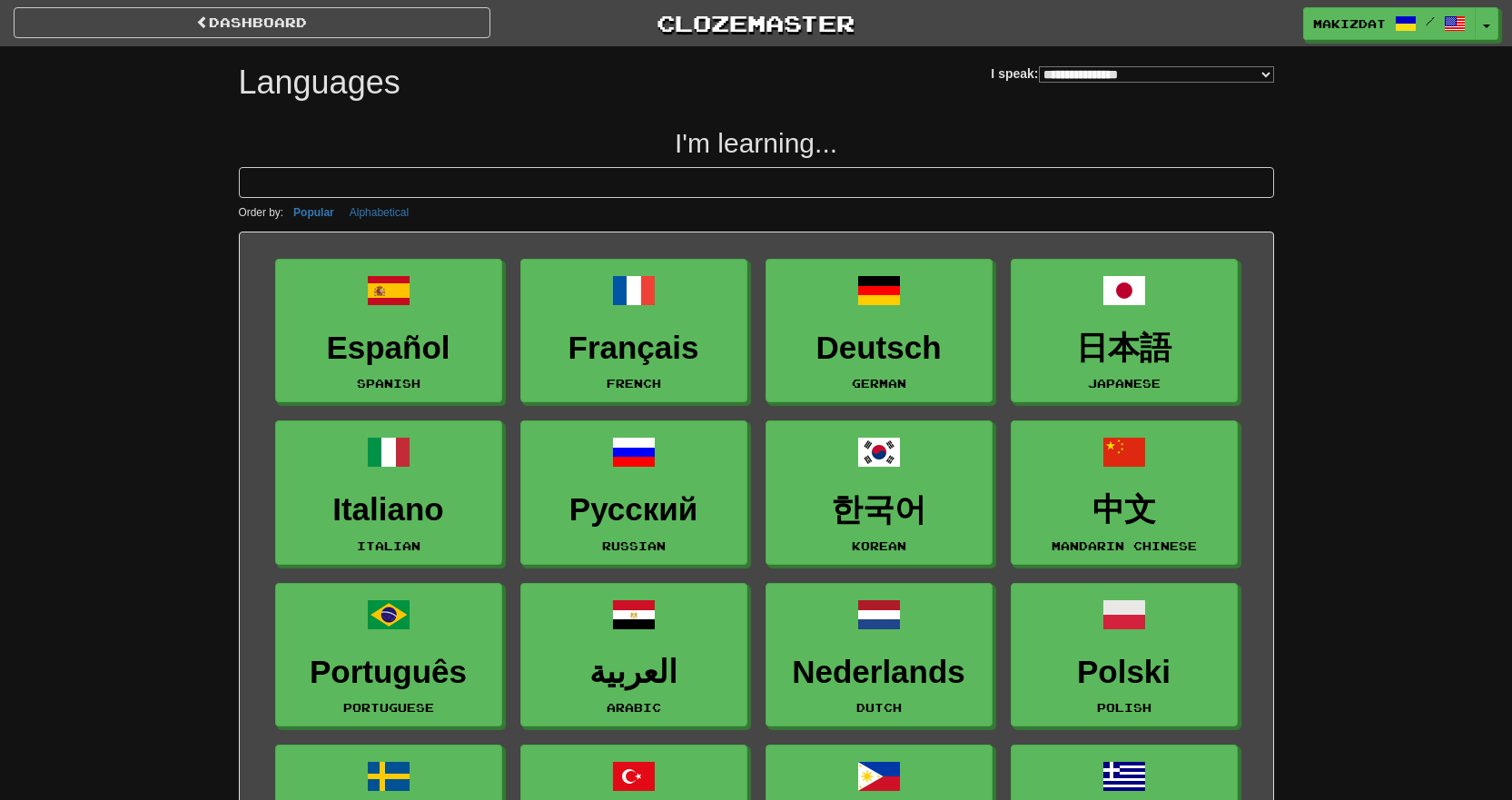
select select "*******"
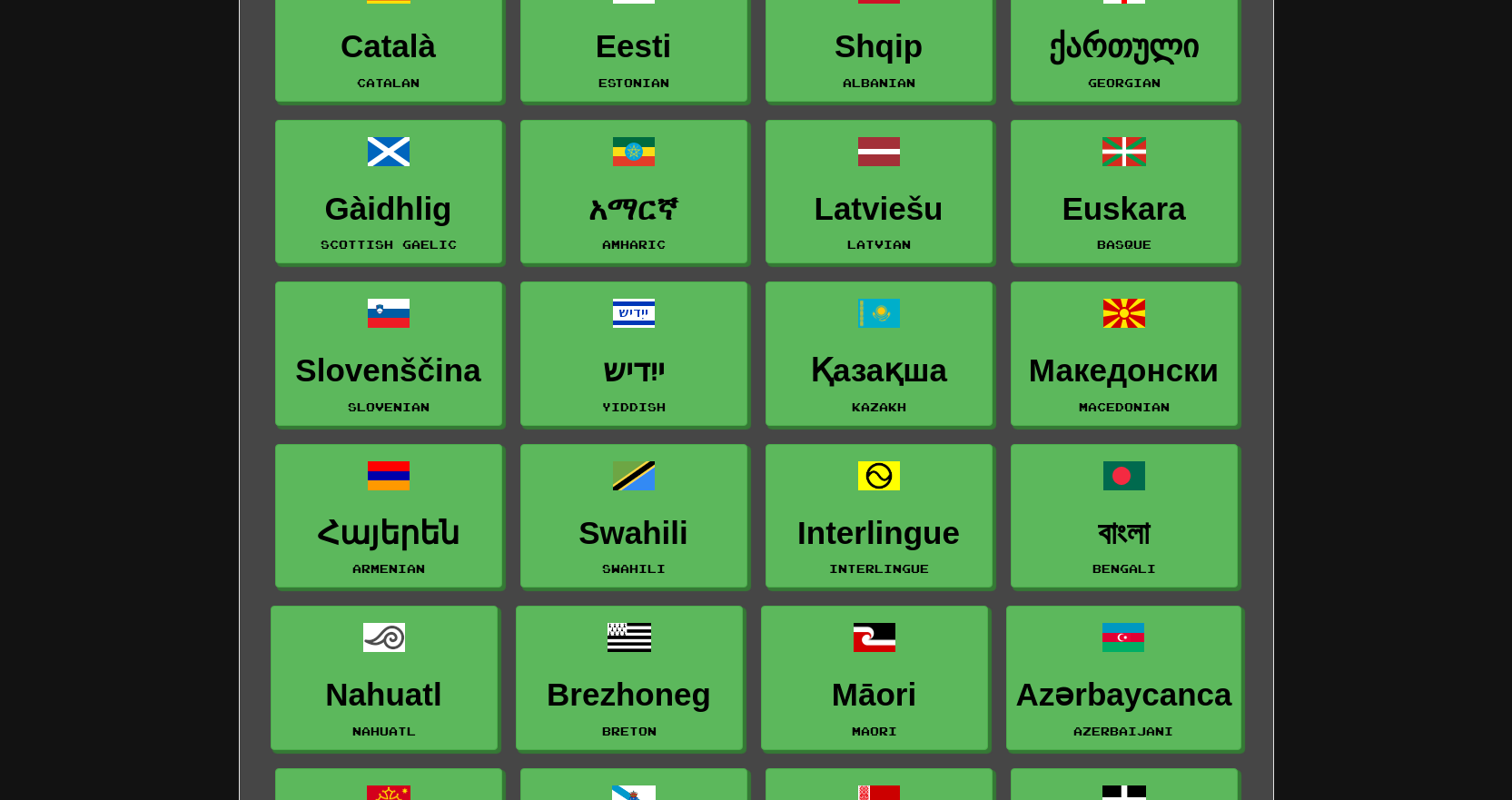
scroll to position [2178, 0]
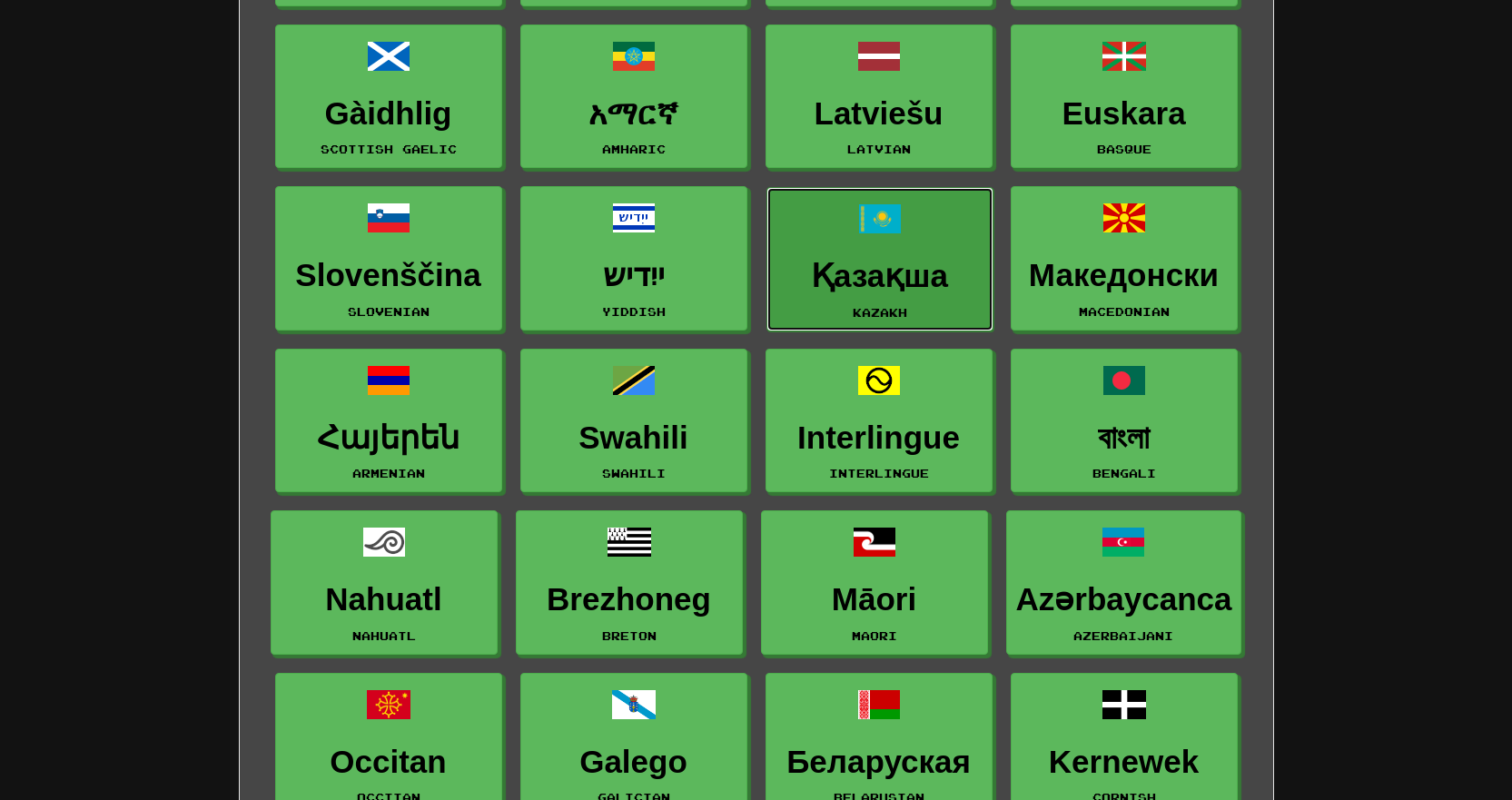
click at [875, 281] on h3 "Қазақша" at bounding box center [880, 276] width 207 height 35
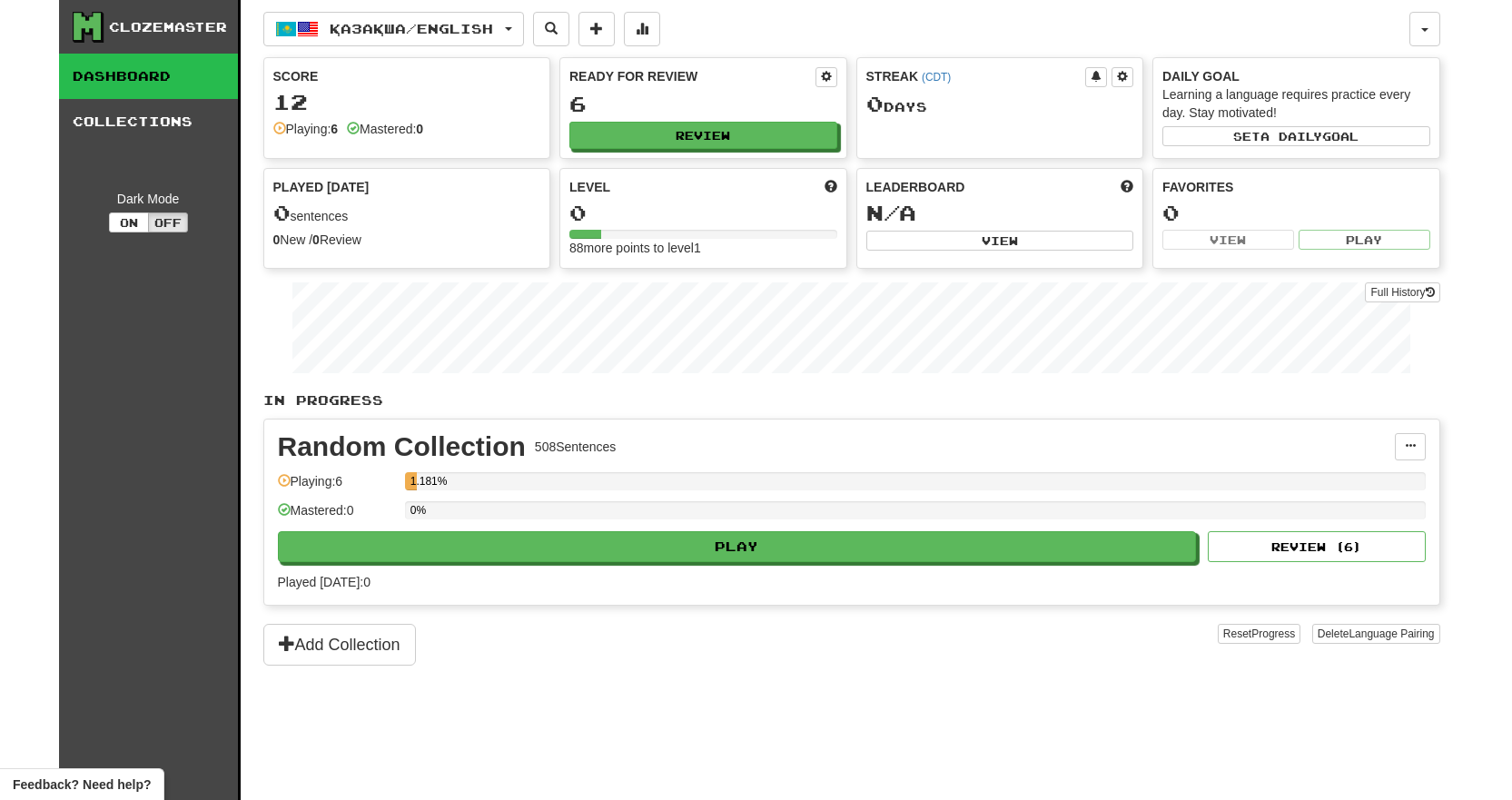
click at [168, 22] on div "Clozemaster" at bounding box center [168, 27] width 118 height 18
click at [116, 73] on link "Dashboard" at bounding box center [148, 76] width 179 height 45
click at [139, 113] on link "Collections" at bounding box center [148, 122] width 179 height 45
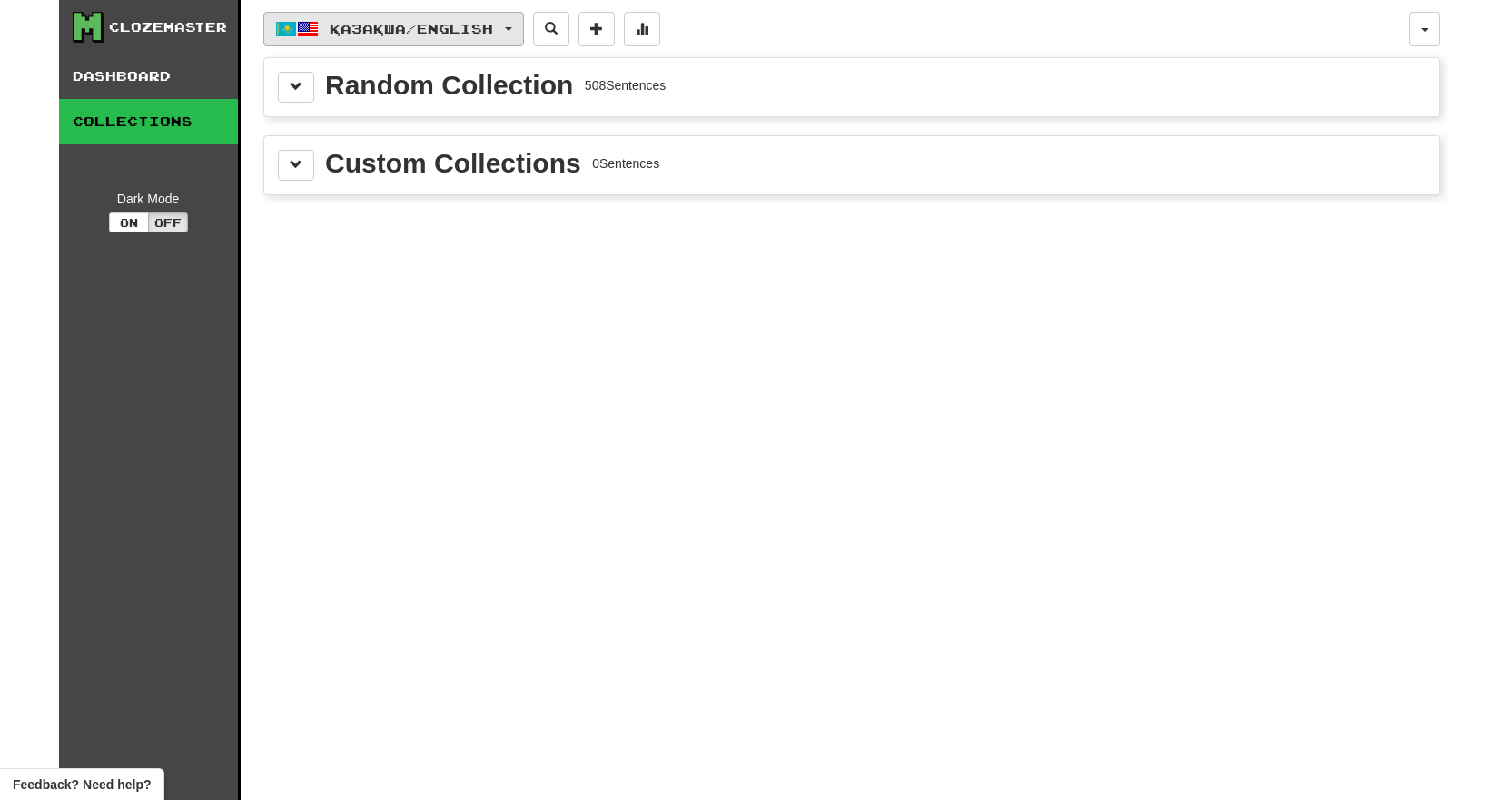
click at [524, 26] on button "Қазақша / English" at bounding box center [393, 29] width 261 height 34
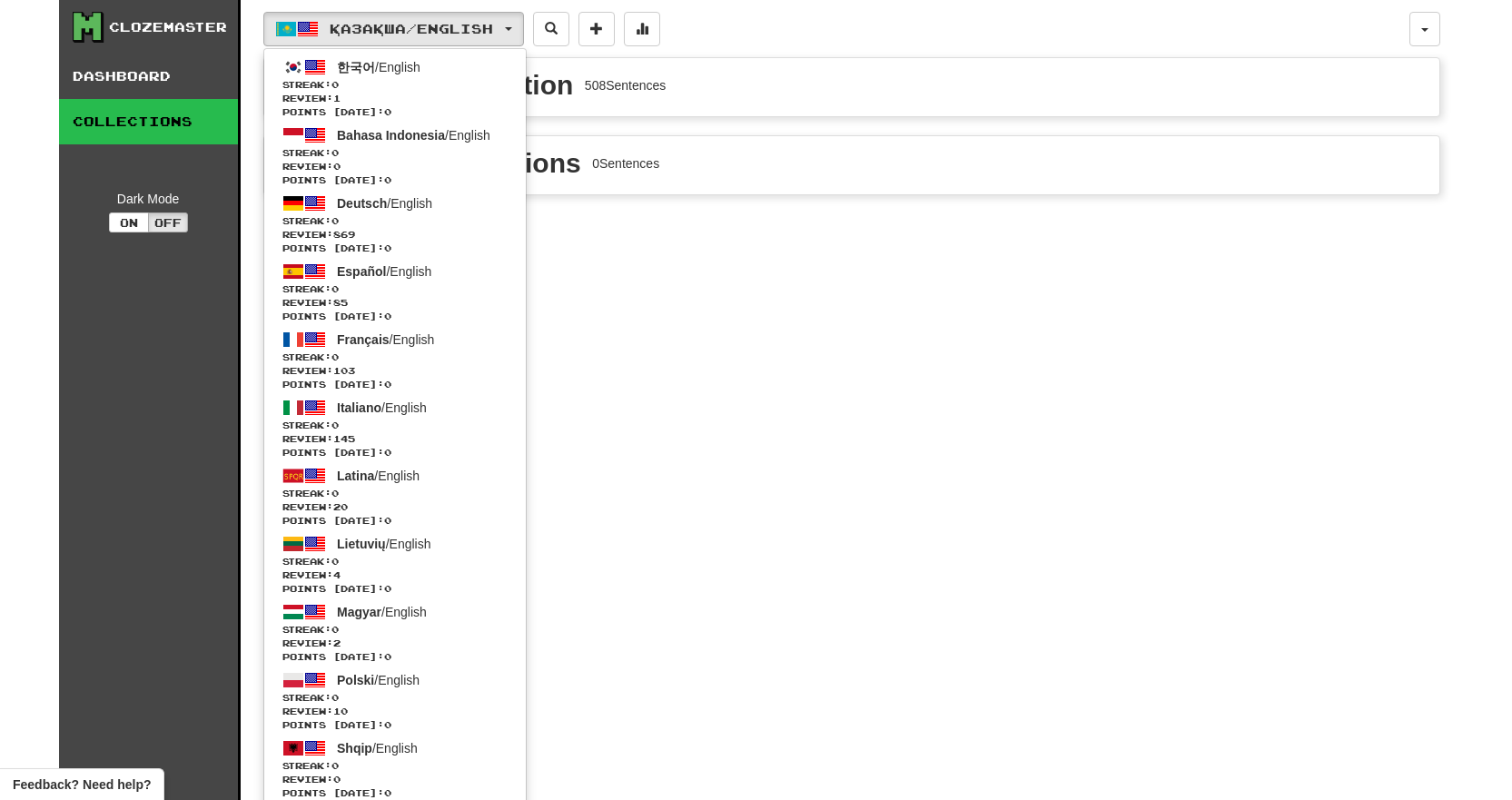
click at [160, 18] on div "Clozemaster" at bounding box center [168, 27] width 118 height 18
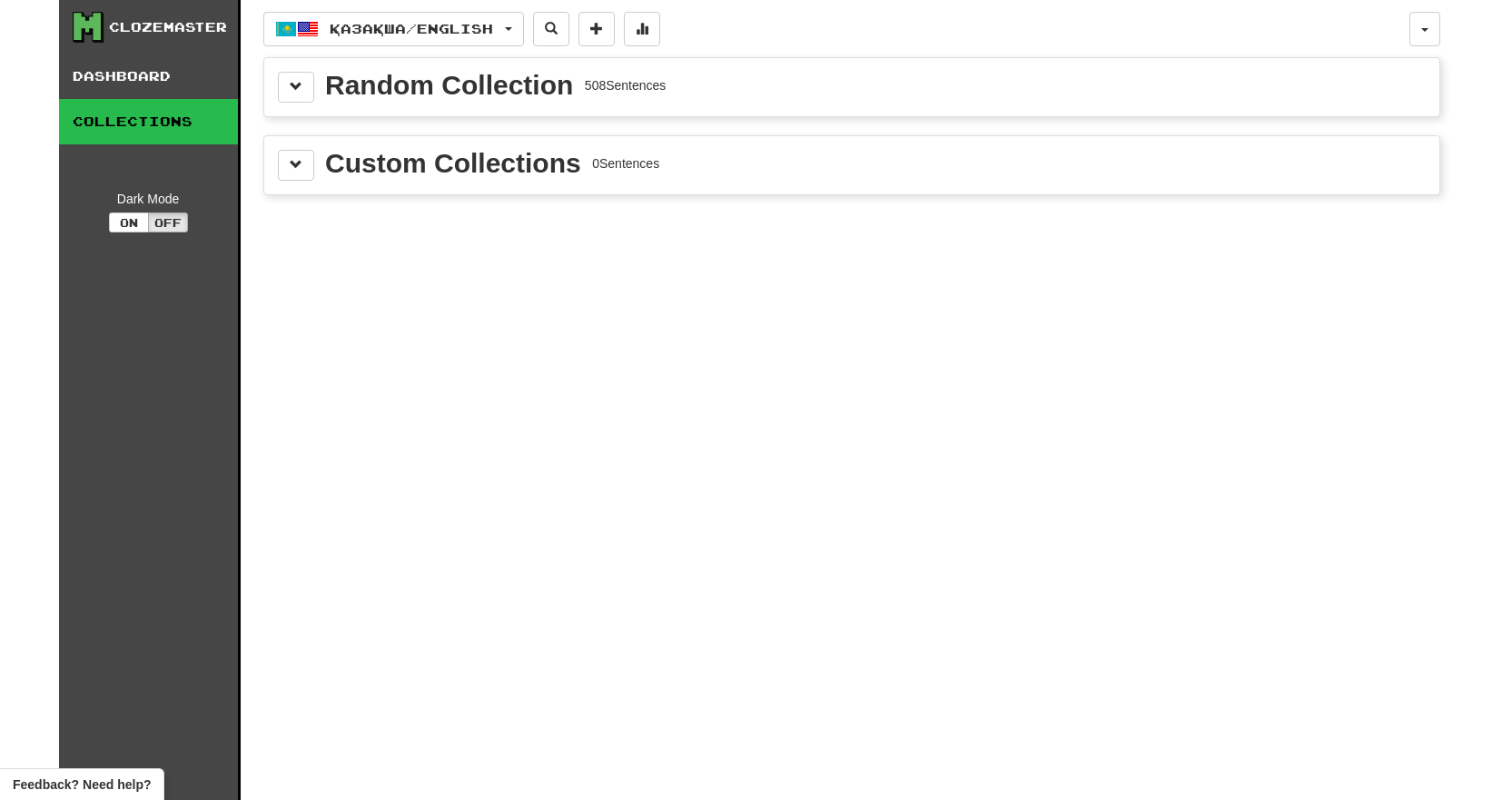
click at [87, 31] on icon at bounding box center [87, 27] width 30 height 30
click at [1429, 26] on button "button" at bounding box center [1424, 29] width 30 height 34
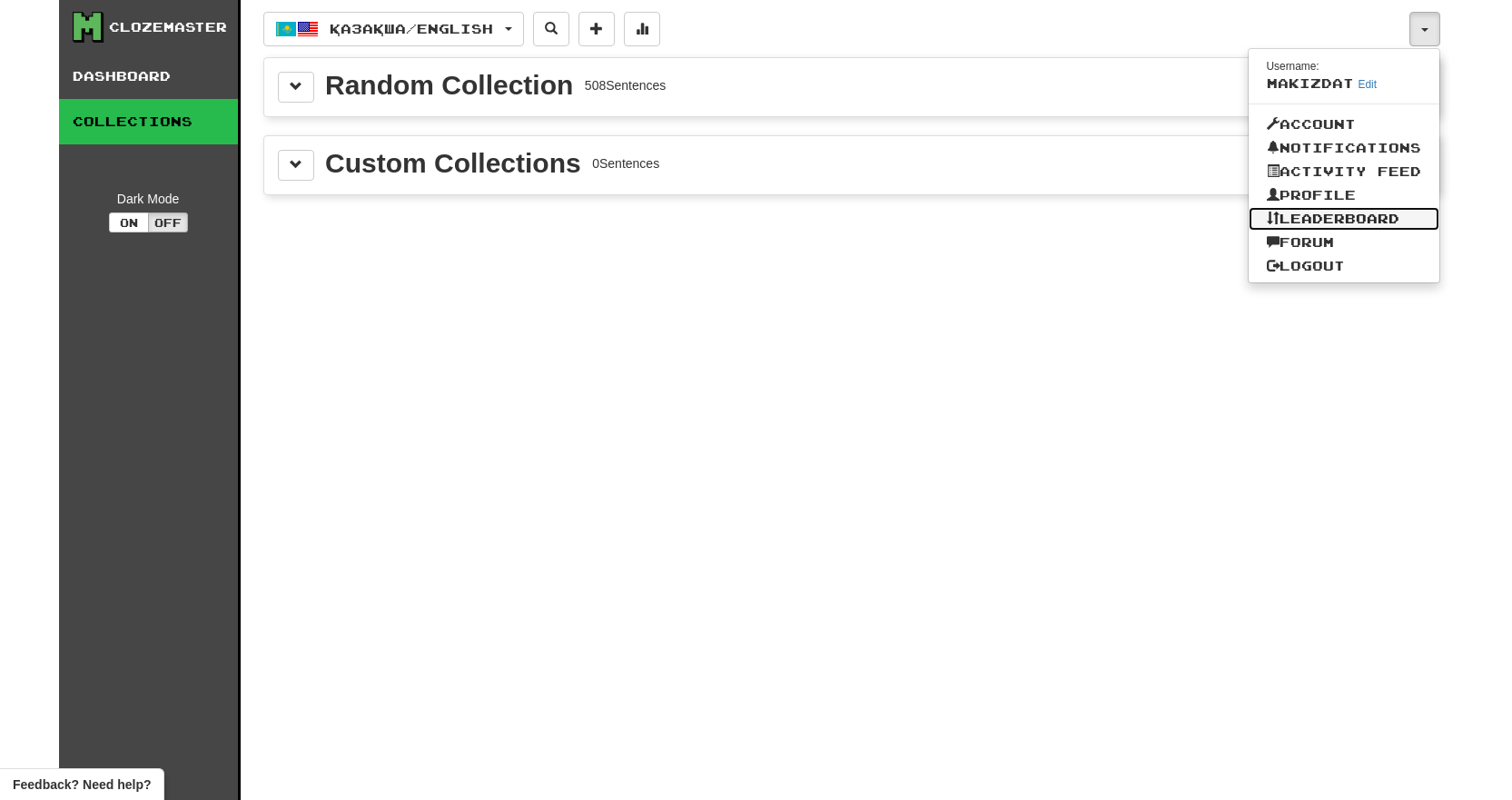
click at [1349, 213] on link "Leaderboard" at bounding box center [1344, 219] width 191 height 24
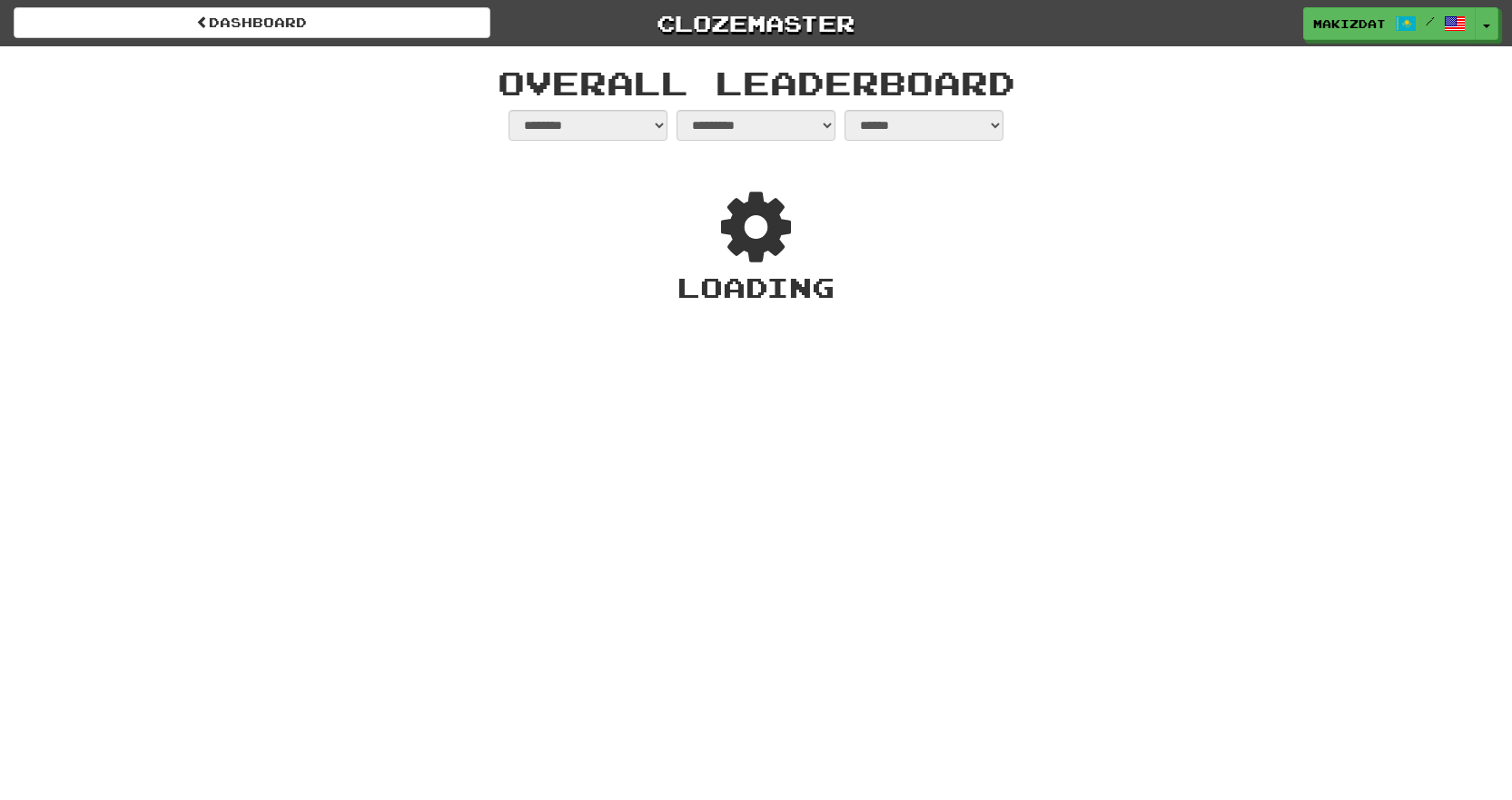
select select "**********"
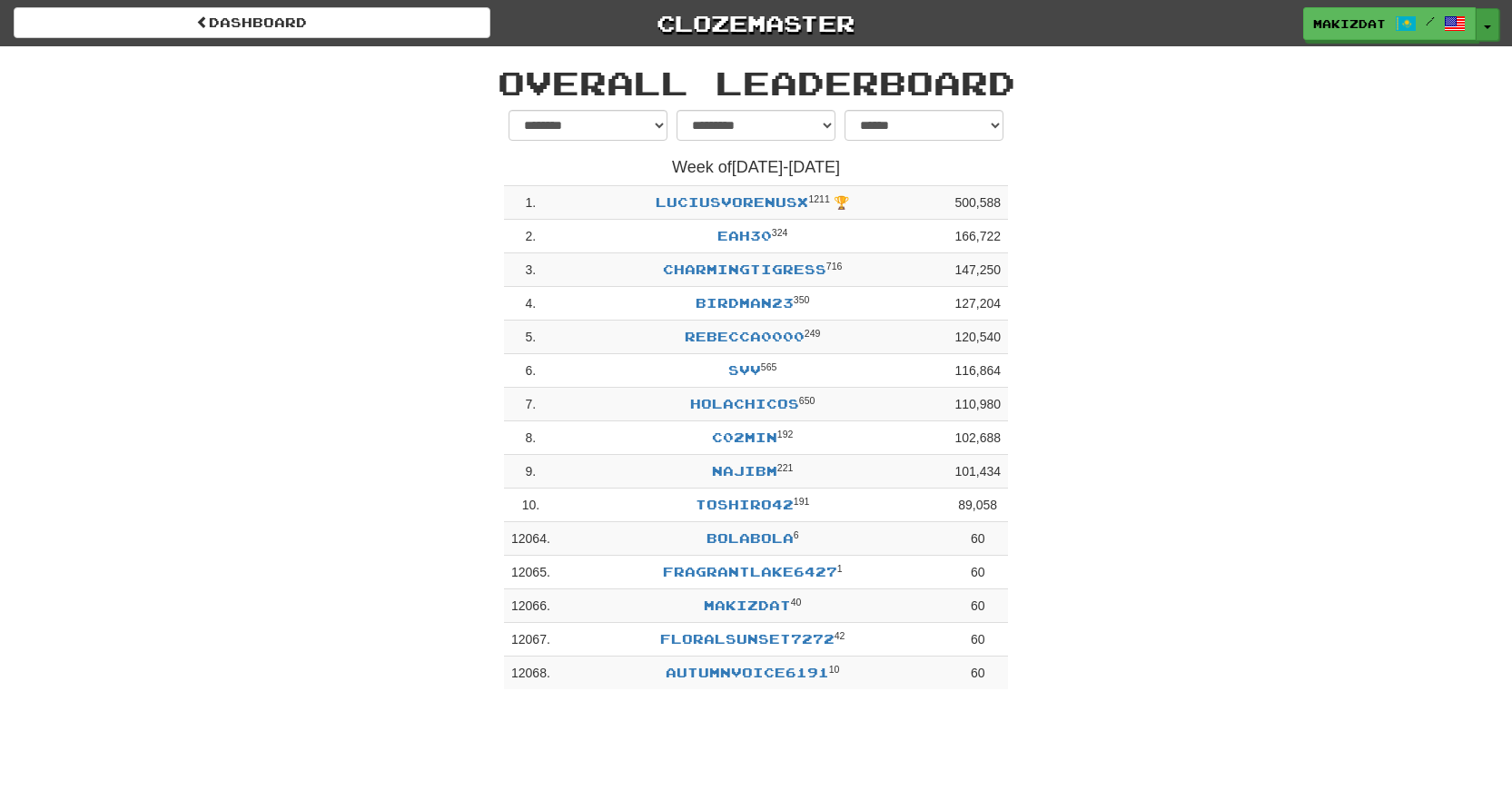
click at [1482, 24] on button "Toggle Dropdown" at bounding box center [1487, 24] width 24 height 32
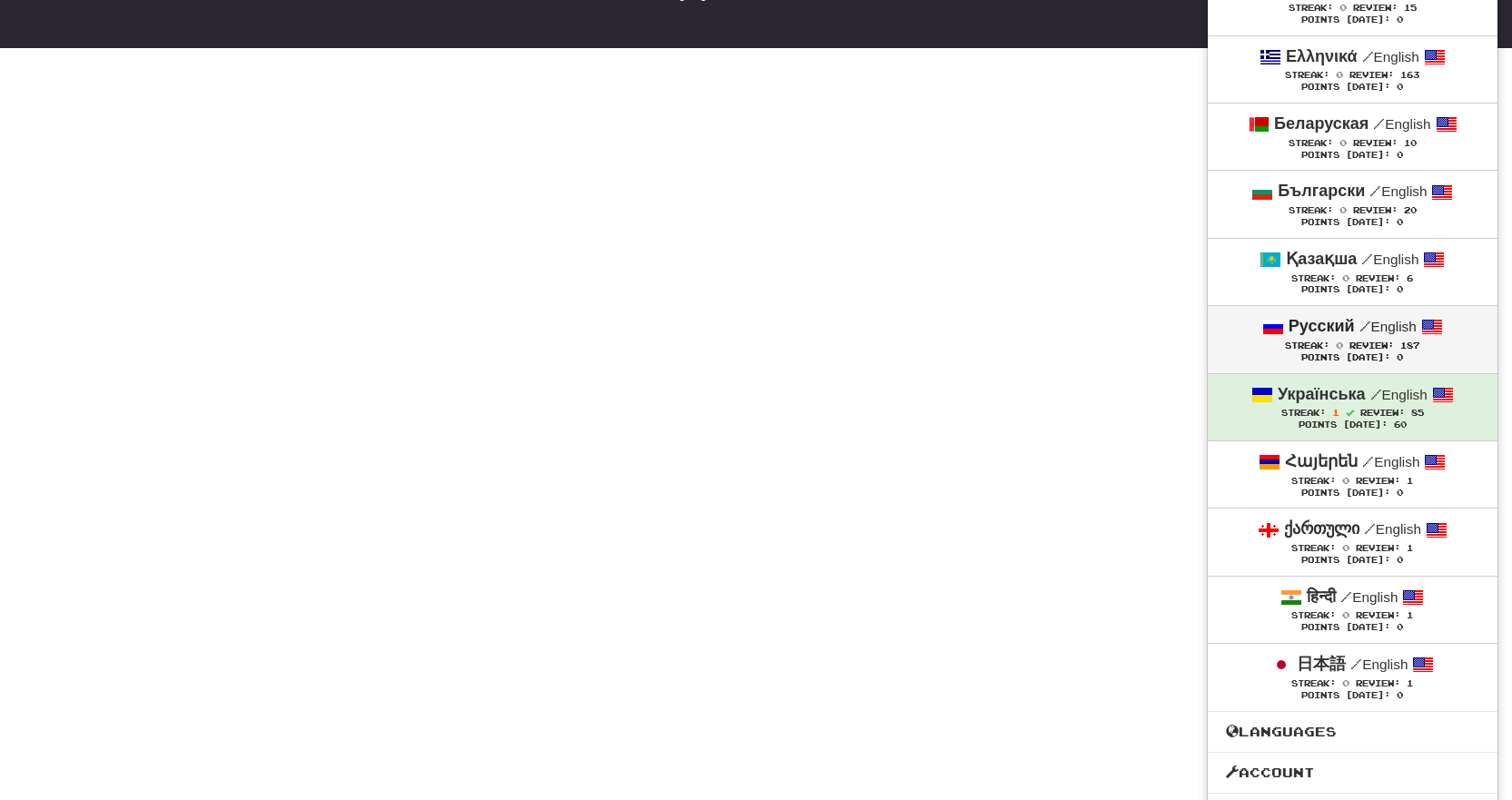
scroll to position [1427, 0]
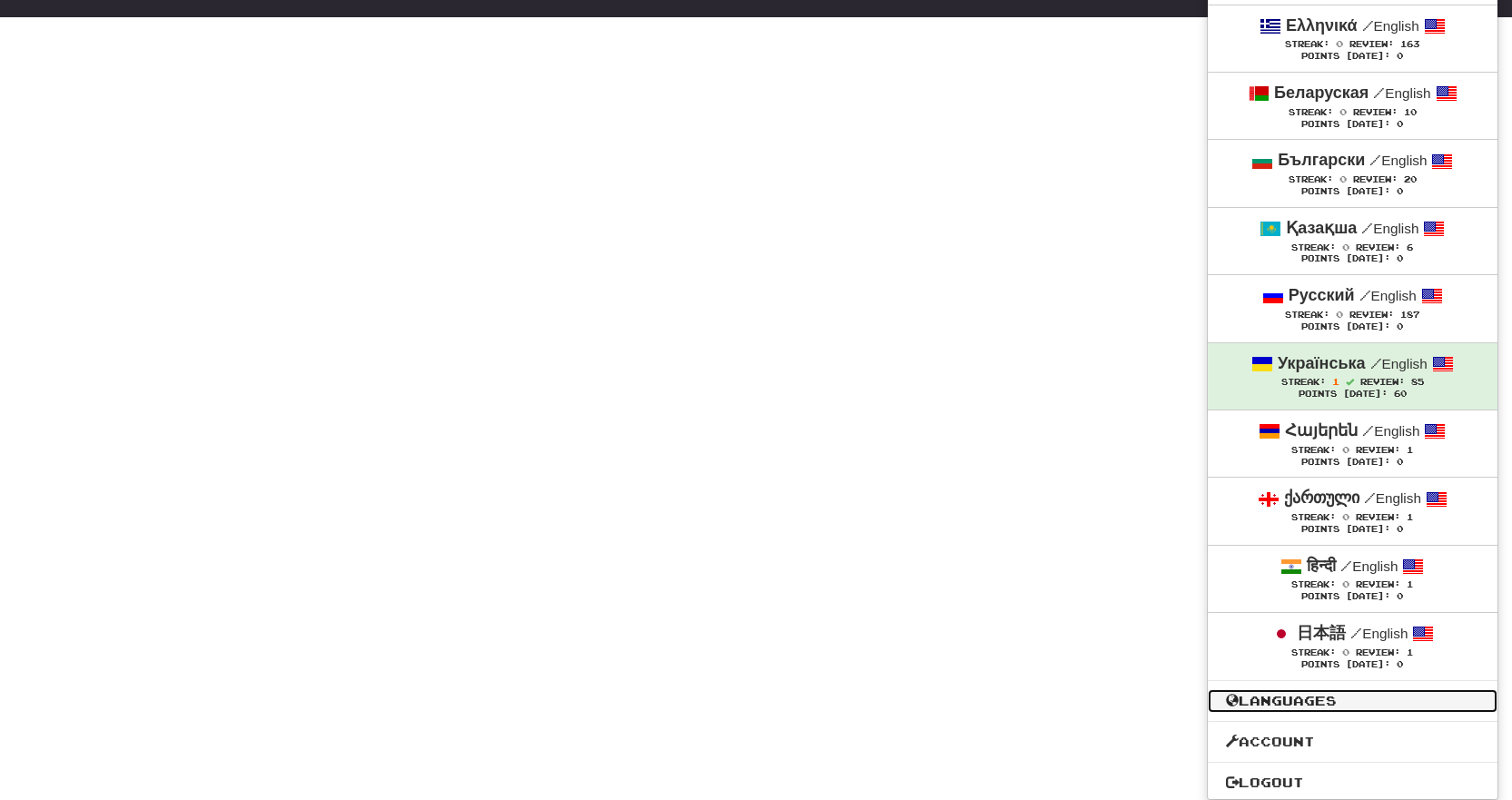
click at [1340, 700] on link "Languages" at bounding box center [1352, 701] width 290 height 24
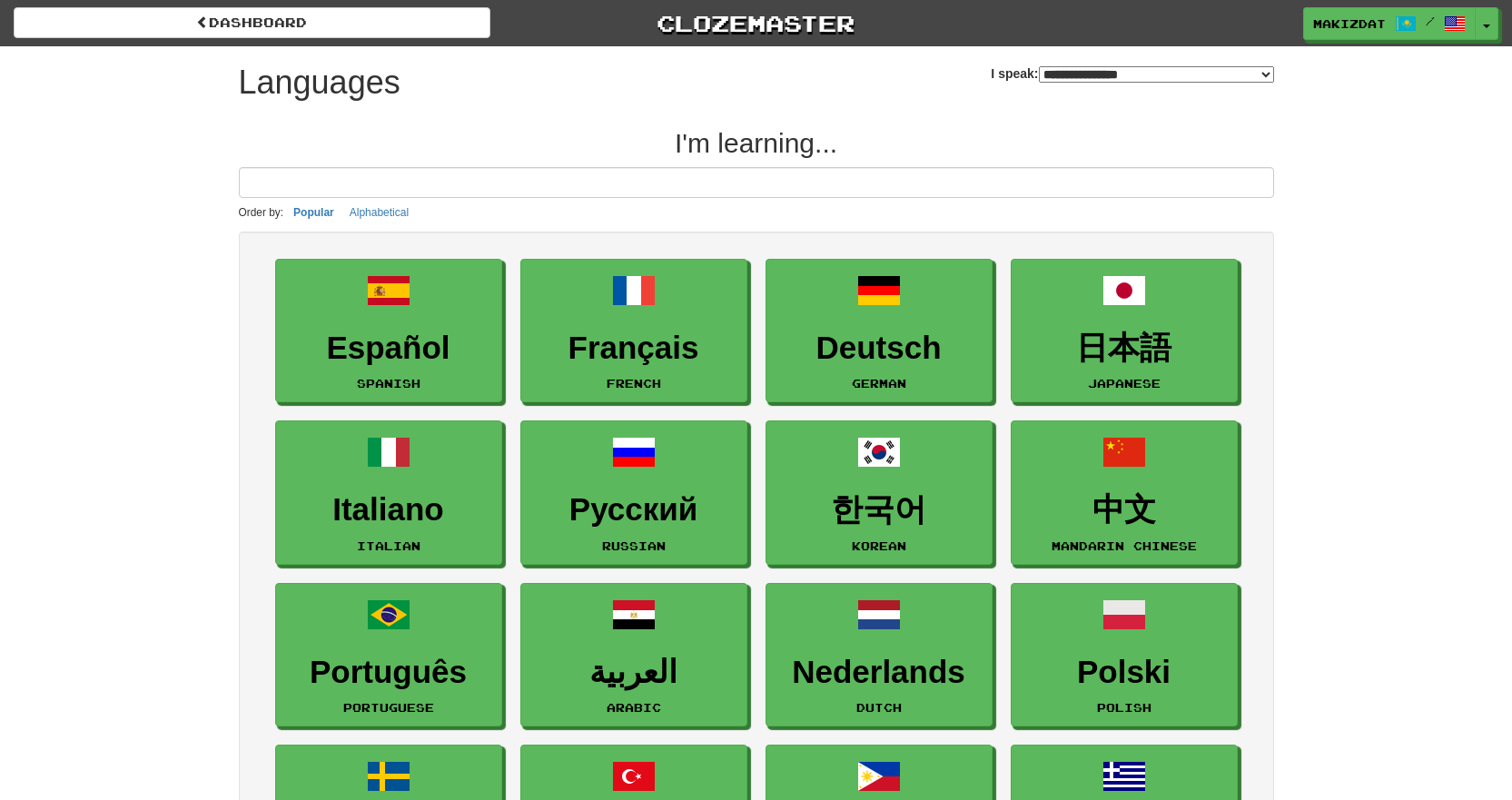
select select "*******"
click at [1494, 28] on button "Toggle Dropdown" at bounding box center [1487, 24] width 24 height 32
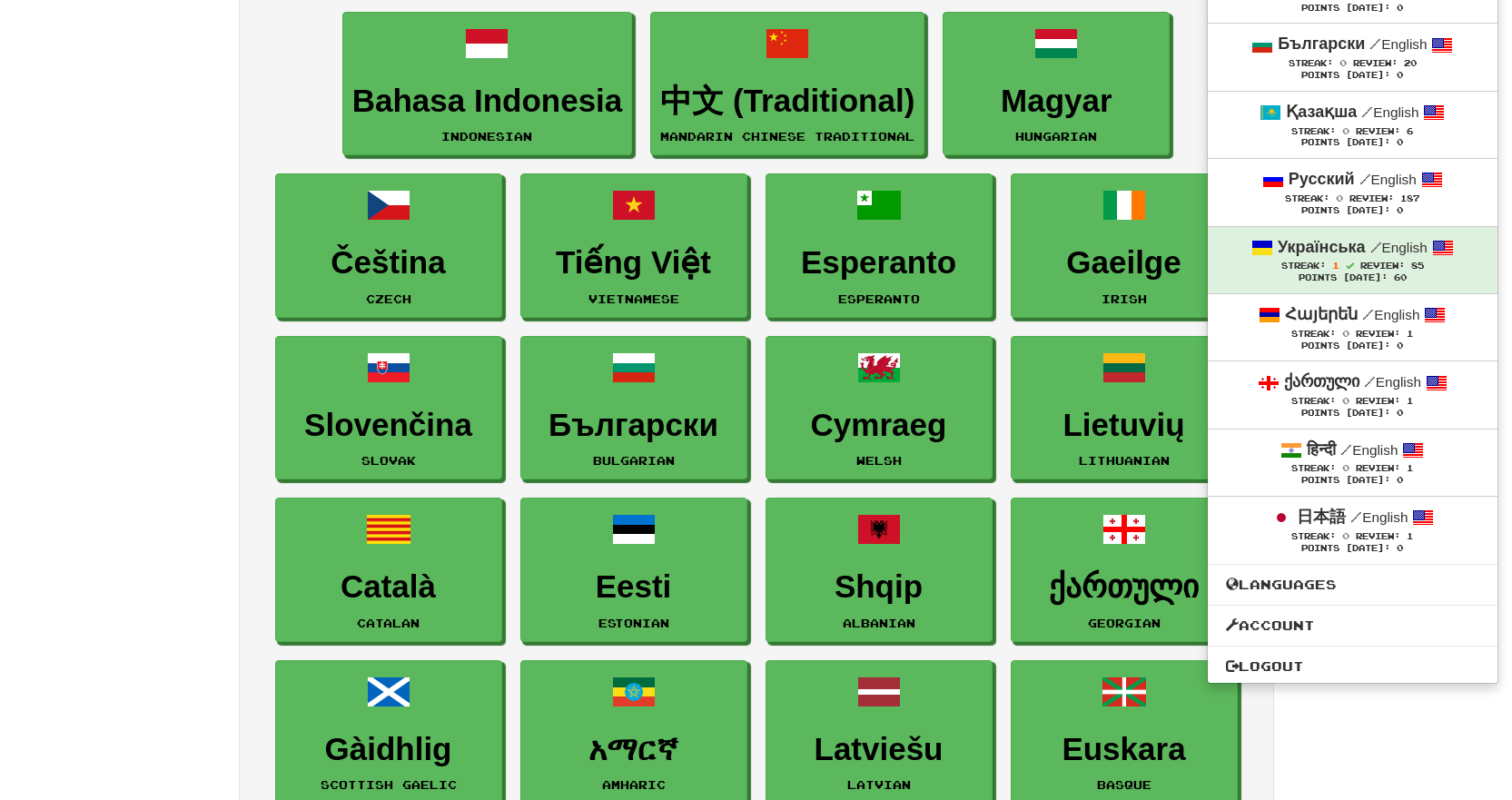
scroll to position [1633, 0]
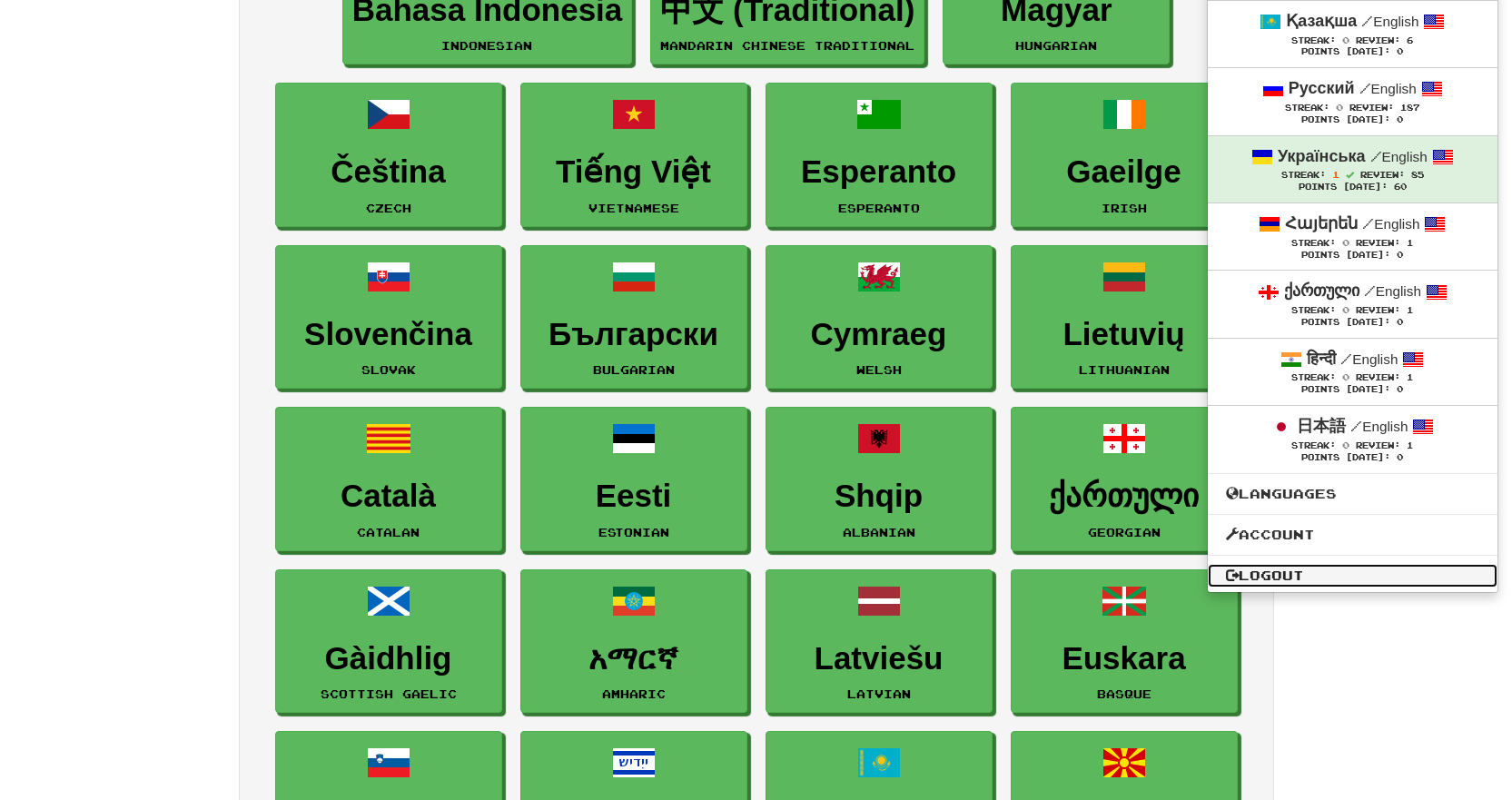
click at [1278, 574] on link "Logout" at bounding box center [1352, 575] width 290 height 24
